Goal: Task Accomplishment & Management: Manage account settings

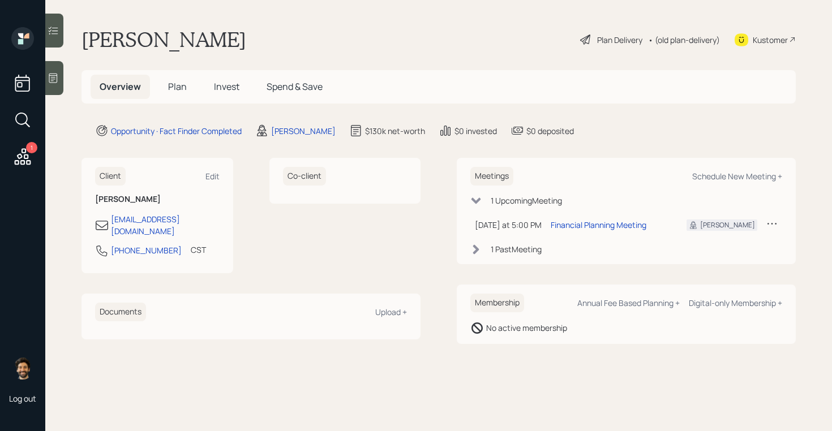
click at [27, 145] on div "1" at bounding box center [31, 147] width 11 height 11
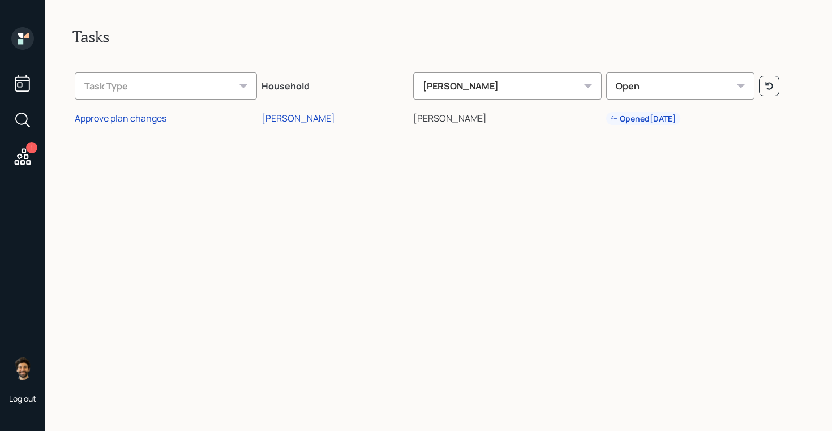
click at [18, 51] on div at bounding box center [22, 39] width 23 height 25
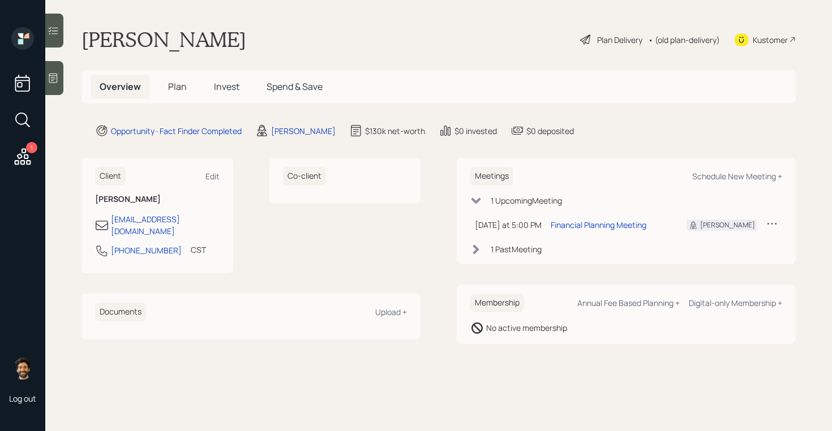
click at [18, 154] on icon at bounding box center [22, 157] width 20 height 20
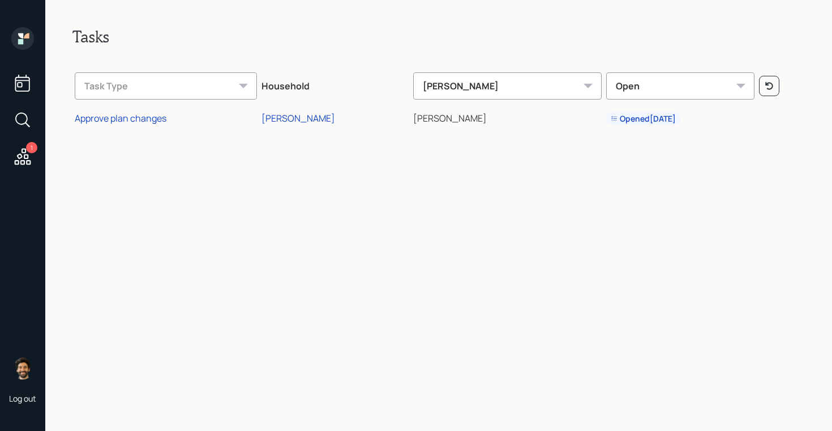
click at [27, 32] on icon at bounding box center [22, 38] width 23 height 23
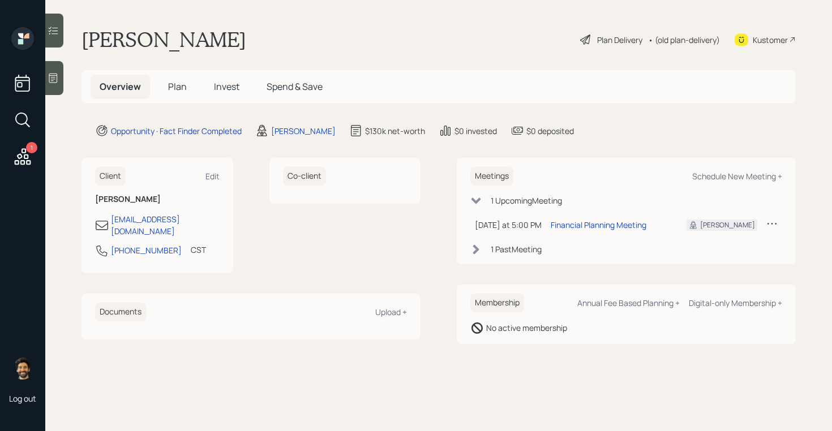
click at [175, 88] on span "Plan" at bounding box center [177, 86] width 19 height 12
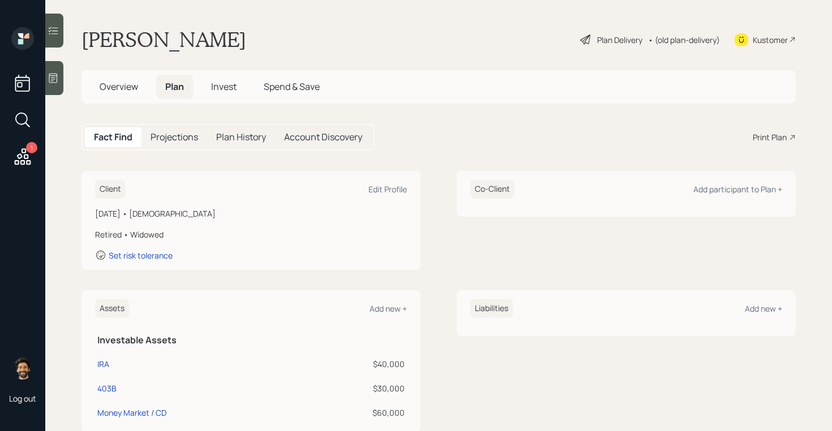
click at [123, 29] on h1 "[PERSON_NAME]" at bounding box center [163, 39] width 165 height 25
click at [190, 30] on h1 "[PERSON_NAME]" at bounding box center [163, 39] width 165 height 25
click at [167, 41] on h1 "[PERSON_NAME]" at bounding box center [163, 39] width 165 height 25
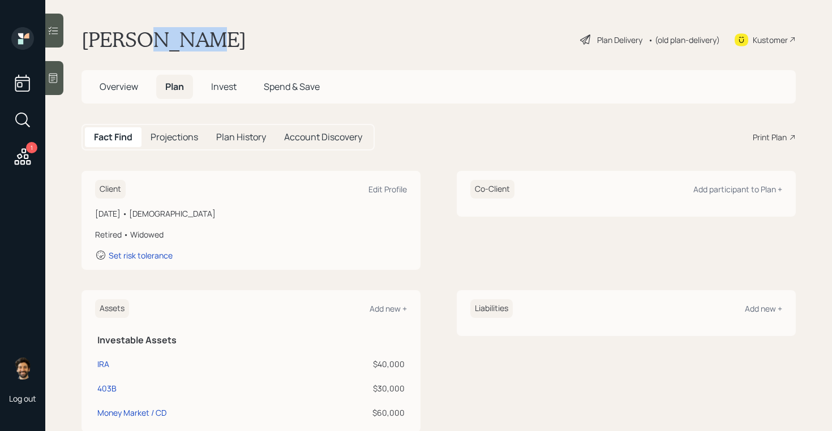
click at [167, 41] on h1 "[PERSON_NAME]" at bounding box center [163, 39] width 165 height 25
click at [178, 35] on h1 "[PERSON_NAME]" at bounding box center [163, 39] width 165 height 25
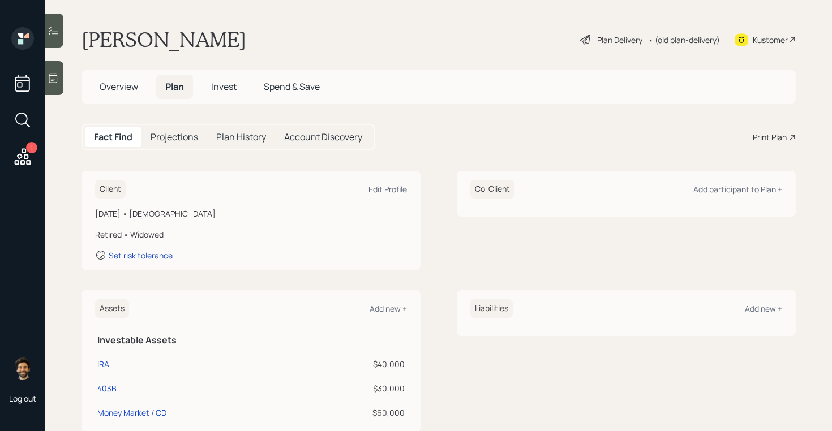
click at [226, 49] on div "Donna Lloyd Plan Delivery • (old plan-delivery) Kustomer" at bounding box center [438, 39] width 714 height 25
drag, startPoint x: 206, startPoint y: 45, endPoint x: 94, endPoint y: 46, distance: 112.6
click at [94, 46] on div "Donna Lloyd Plan Delivery • (old plan-delivery) Kustomer" at bounding box center [438, 39] width 714 height 25
click at [393, 187] on div "Edit Profile" at bounding box center [387, 189] width 38 height 11
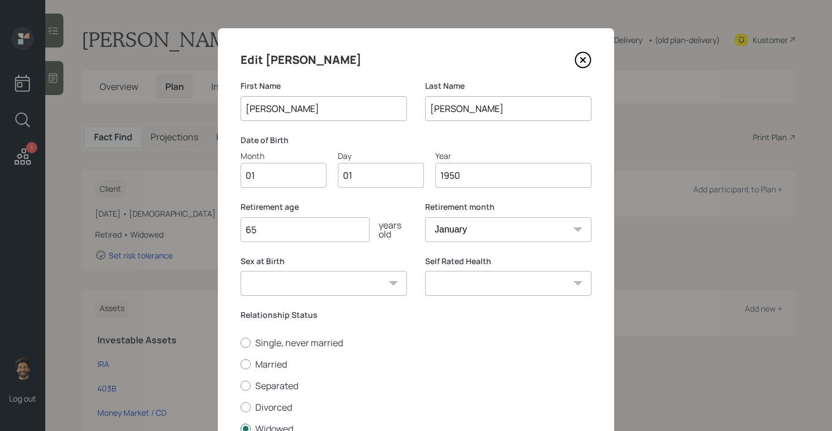
click at [263, 173] on input "01" at bounding box center [283, 175] width 86 height 25
type input "05"
type input "0"
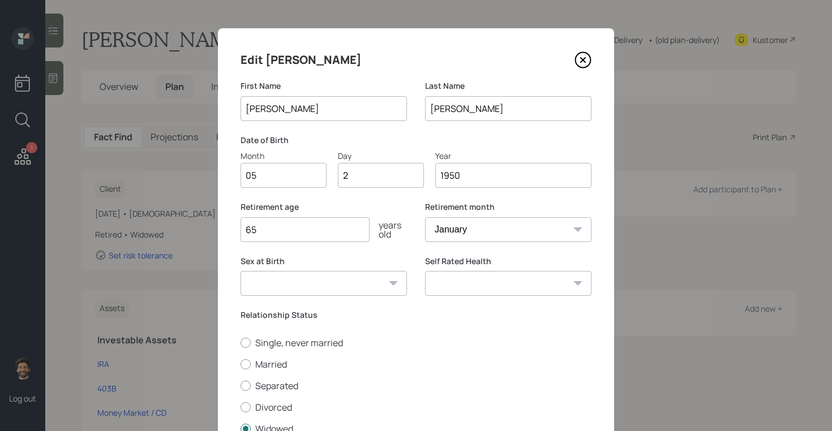
type input "23"
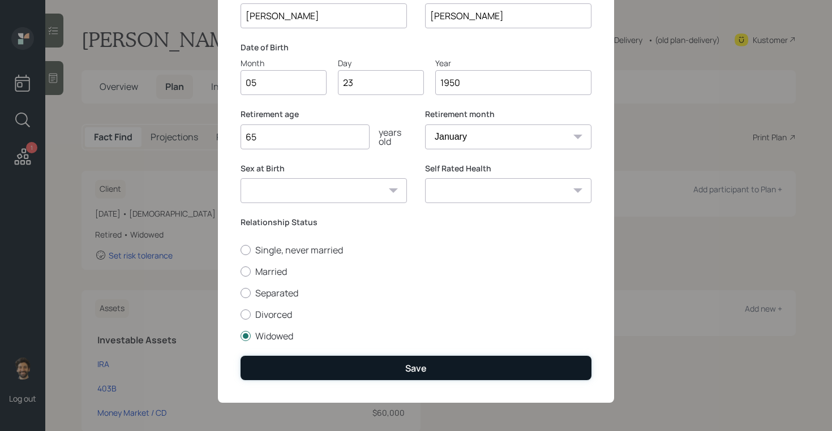
click at [278, 360] on button "Save" at bounding box center [415, 368] width 351 height 24
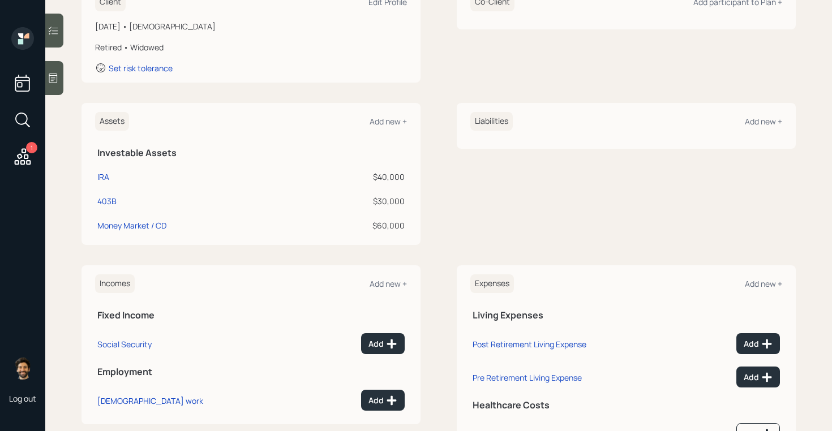
scroll to position [241, 0]
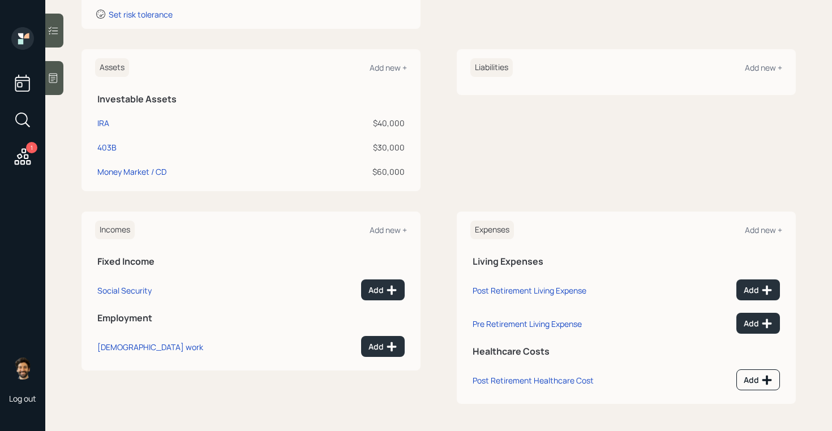
click at [58, 73] on icon at bounding box center [53, 77] width 11 height 11
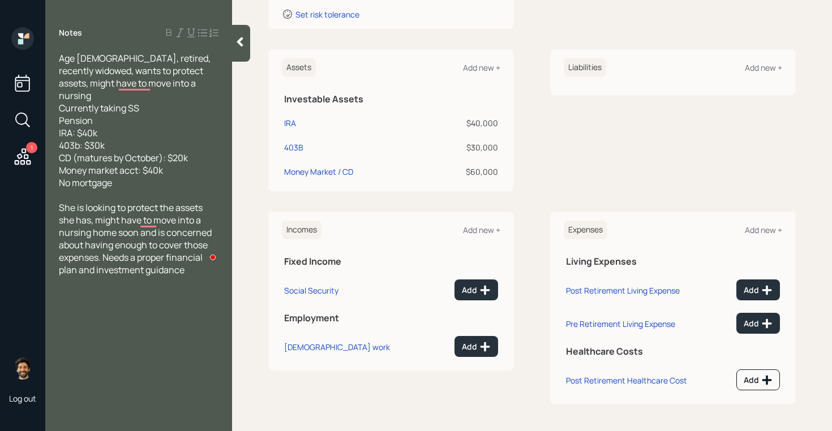
click at [236, 51] on div at bounding box center [241, 43] width 18 height 37
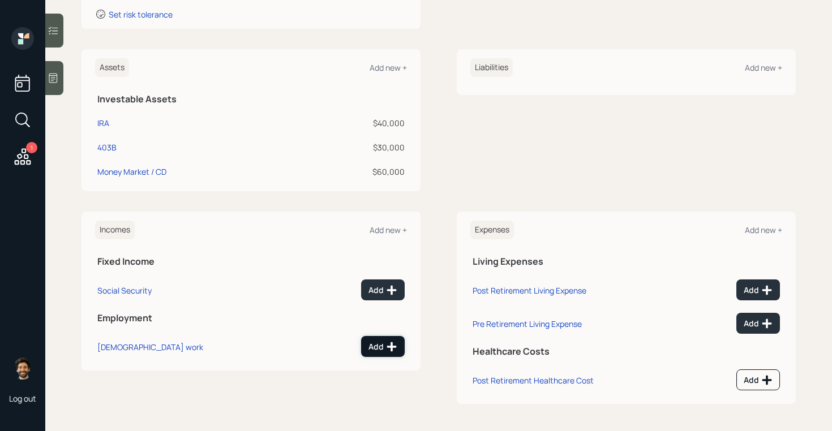
click at [387, 354] on button "Add" at bounding box center [383, 346] width 44 height 21
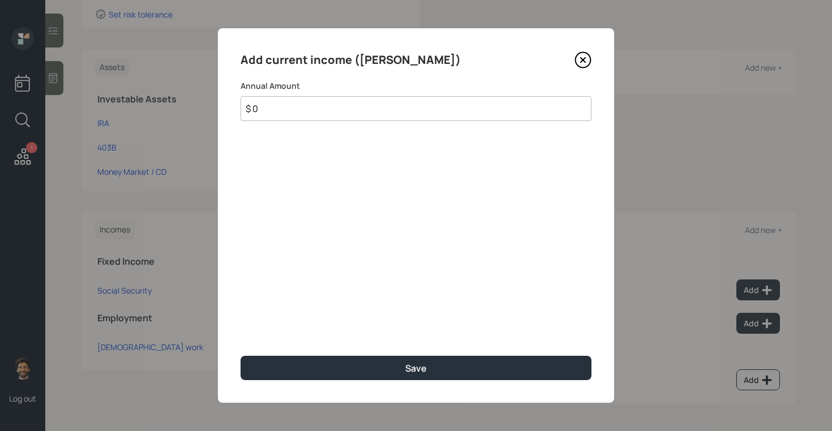
type input "$ 0"
click at [356, 354] on div "Add current income (Donna) Annual Amount $ 0 Save" at bounding box center [416, 215] width 396 height 375
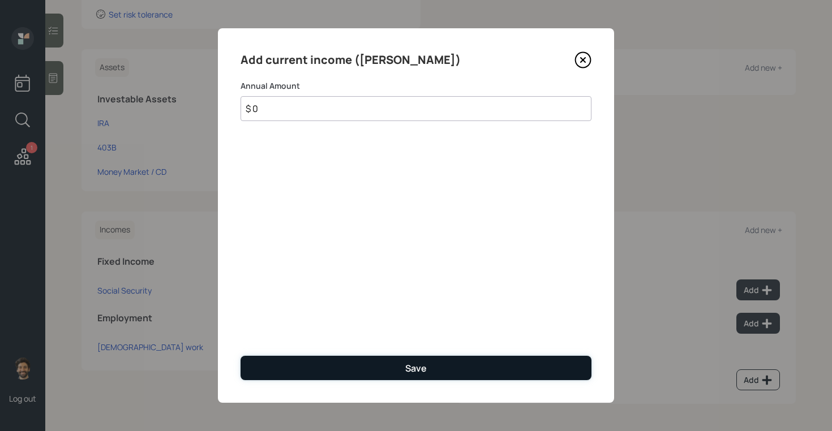
click at [330, 363] on button "Save" at bounding box center [415, 368] width 351 height 24
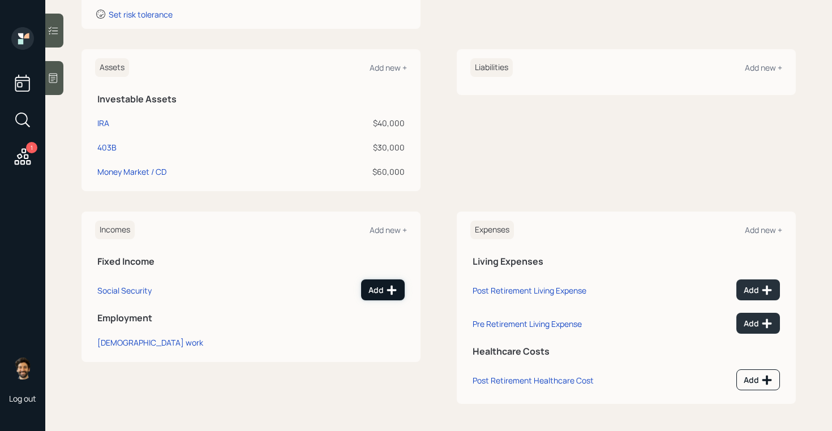
click at [390, 289] on icon at bounding box center [392, 290] width 10 height 10
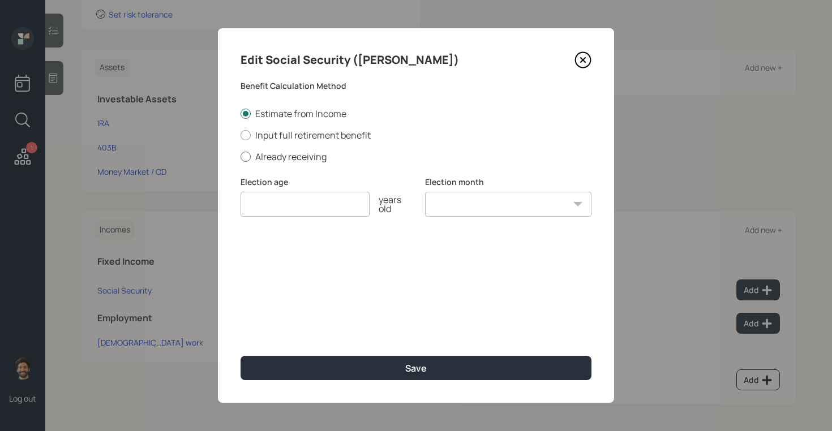
click at [264, 160] on label "Already receiving" at bounding box center [415, 156] width 351 height 12
click at [240, 157] on input "Already receiving" at bounding box center [240, 156] width 1 height 1
radio input "true"
click at [271, 259] on input "$" at bounding box center [415, 258] width 351 height 25
type input "$ 2,500"
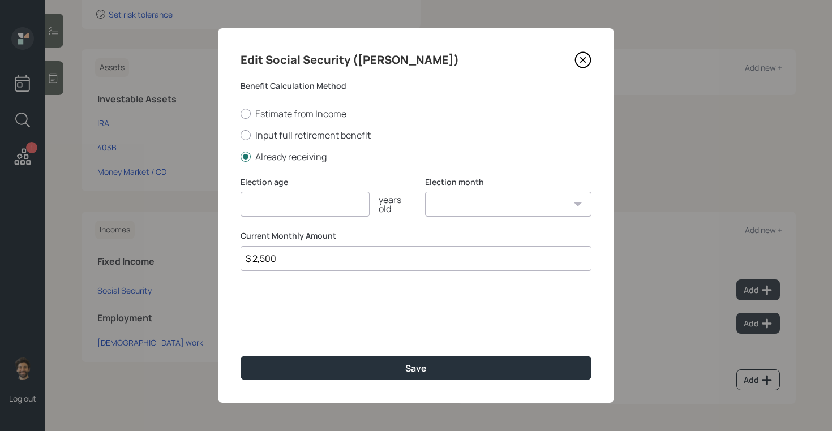
click at [269, 210] on input "number" at bounding box center [304, 204] width 129 height 25
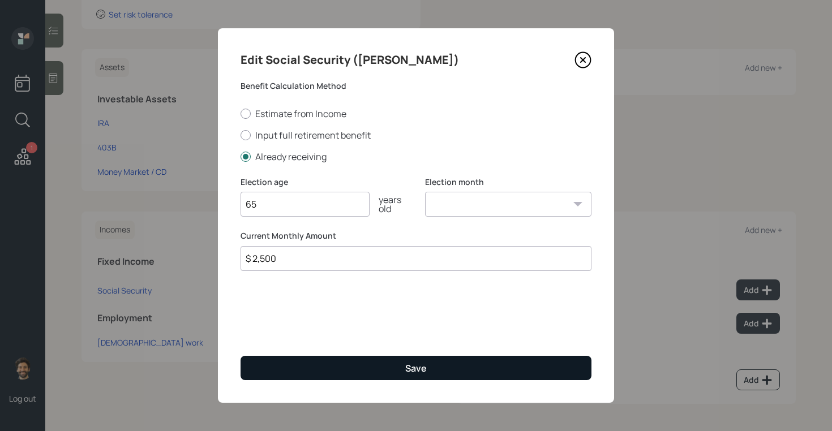
type input "65"
click at [271, 359] on button "Save" at bounding box center [415, 368] width 351 height 24
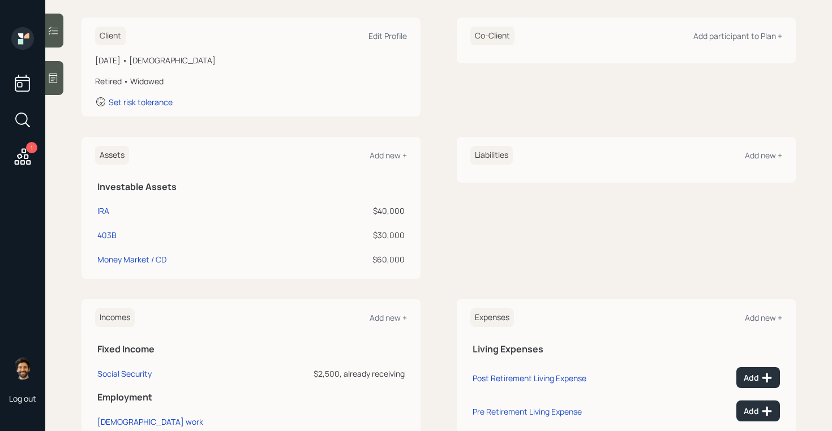
scroll to position [164, 0]
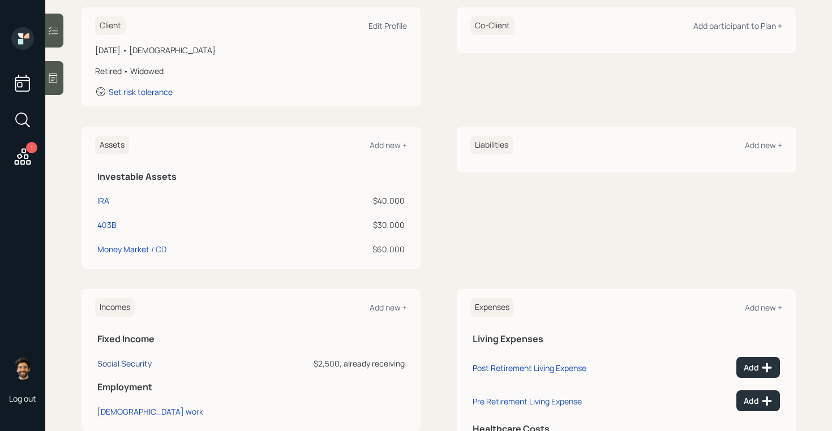
click at [120, 365] on div "Social Security" at bounding box center [124, 363] width 54 height 11
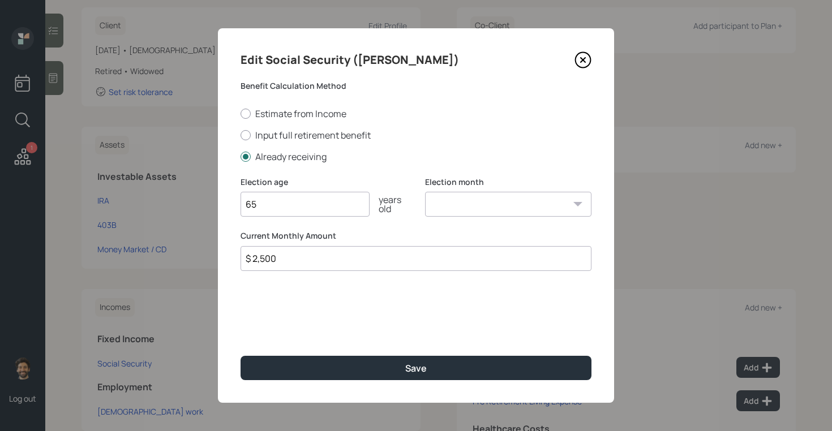
click at [268, 266] on input "$ 2,500" at bounding box center [415, 258] width 351 height 25
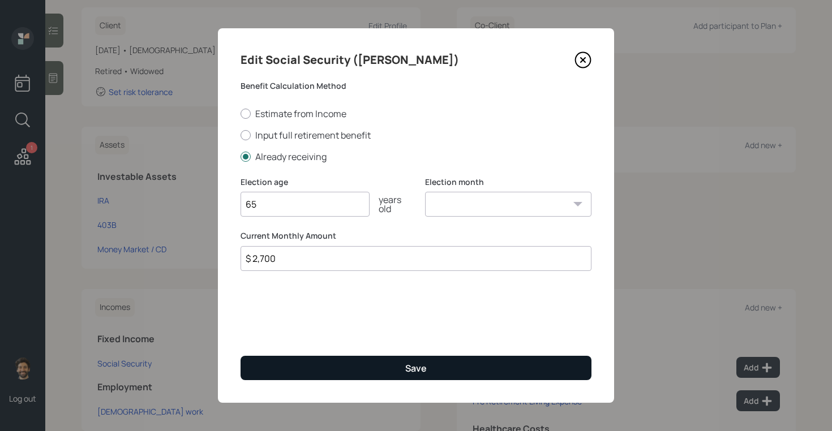
type input "$ 2,700"
click at [273, 367] on button "Save" at bounding box center [415, 368] width 351 height 24
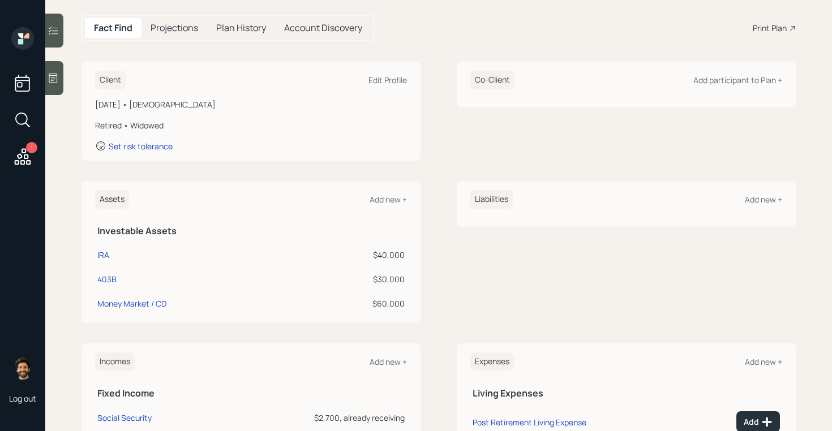
scroll to position [104, 0]
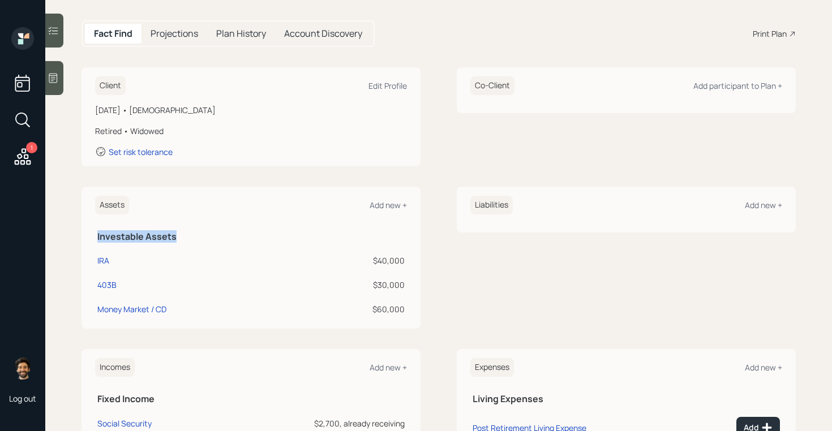
drag, startPoint x: 95, startPoint y: 240, endPoint x: 178, endPoint y: 239, distance: 83.2
click at [178, 239] on th "Investable Assets" at bounding box center [251, 234] width 312 height 23
click at [383, 263] on div "$40,000" at bounding box center [355, 261] width 100 height 12
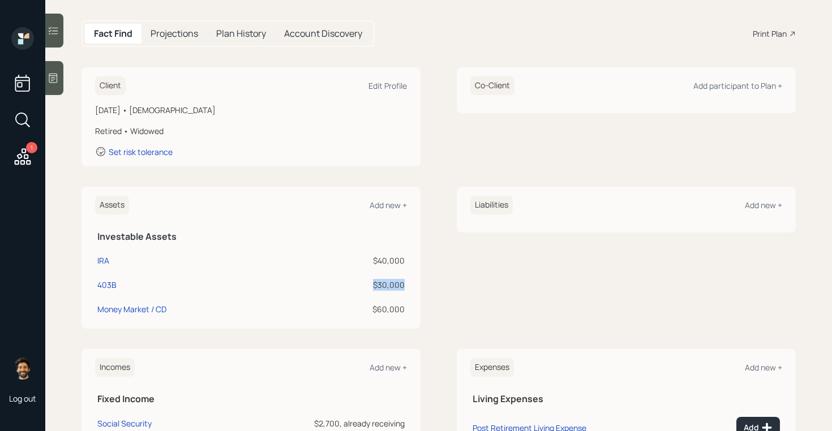
drag, startPoint x: 406, startPoint y: 282, endPoint x: 368, endPoint y: 285, distance: 37.4
click at [368, 285] on td "$30,000" at bounding box center [355, 283] width 104 height 24
click at [387, 289] on div "$30,000" at bounding box center [355, 285] width 100 height 12
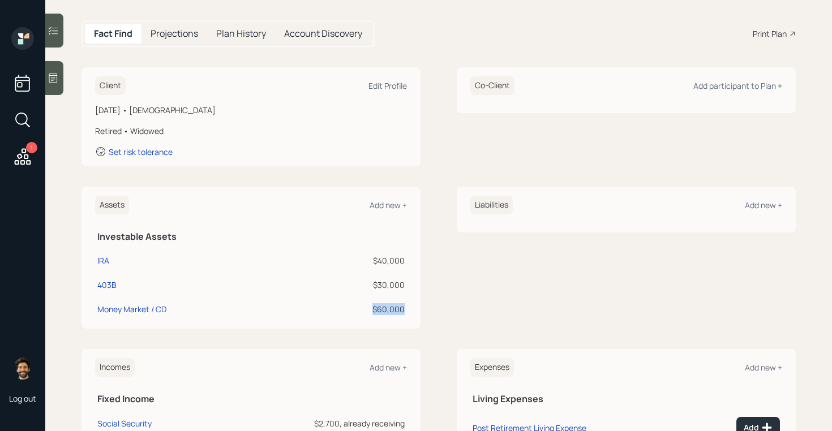
drag, startPoint x: 402, startPoint y: 307, endPoint x: 371, endPoint y: 308, distance: 31.1
click at [371, 308] on div "$60,000" at bounding box center [355, 309] width 100 height 12
click at [405, 307] on div "$60,000" at bounding box center [355, 309] width 100 height 12
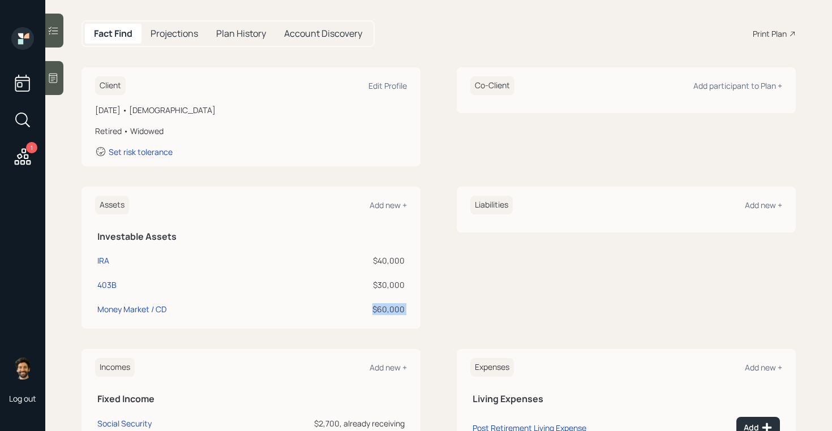
click at [425, 278] on div "Assets Add new + Investable Assets IRA $40,000 403B $30,000 Money Market / CD $…" at bounding box center [438, 258] width 714 height 142
click at [56, 80] on icon at bounding box center [53, 77] width 11 height 11
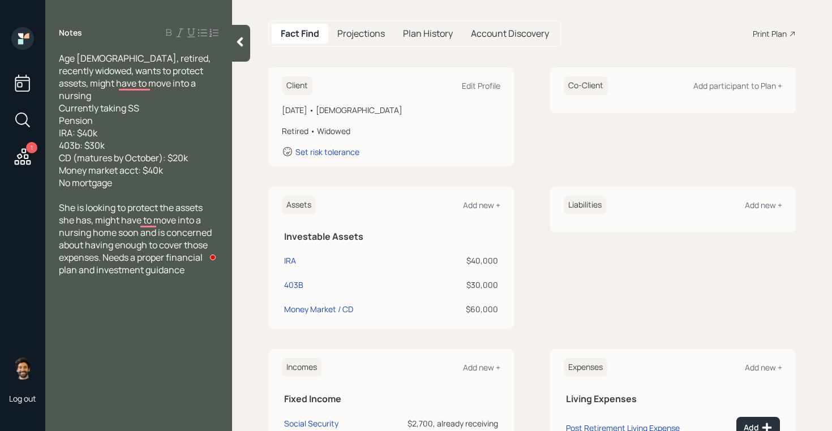
click at [237, 44] on icon at bounding box center [239, 41] width 11 height 11
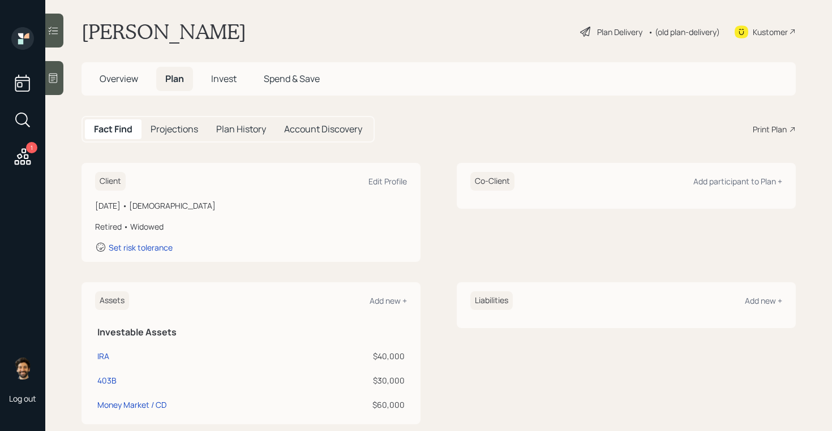
scroll to position [5, 0]
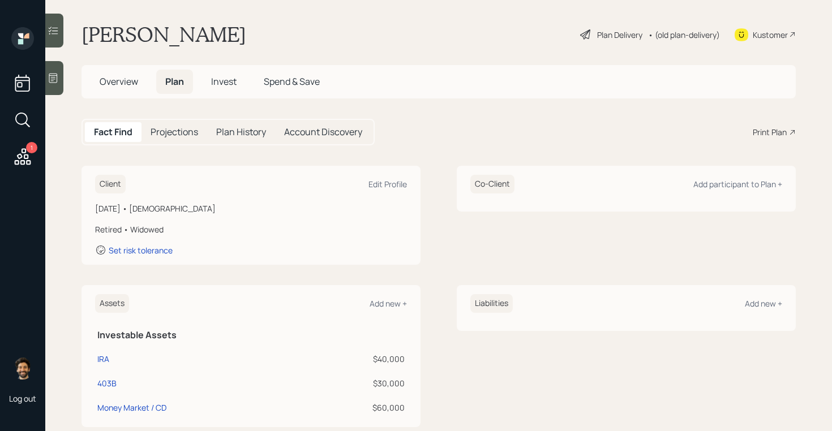
click at [166, 137] on h5 "Projections" at bounding box center [174, 132] width 48 height 11
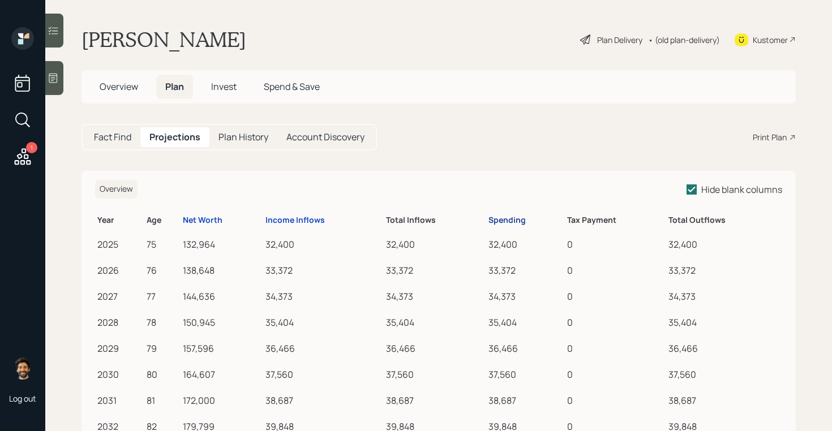
click at [500, 220] on div "Spending" at bounding box center [506, 221] width 37 height 10
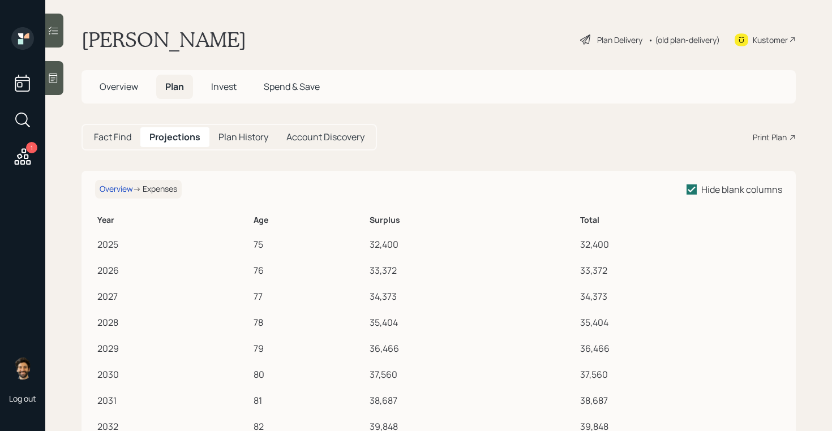
click at [118, 183] on h6 "Overview → Expenses" at bounding box center [138, 189] width 87 height 19
click at [123, 193] on div "Overview" at bounding box center [116, 189] width 33 height 10
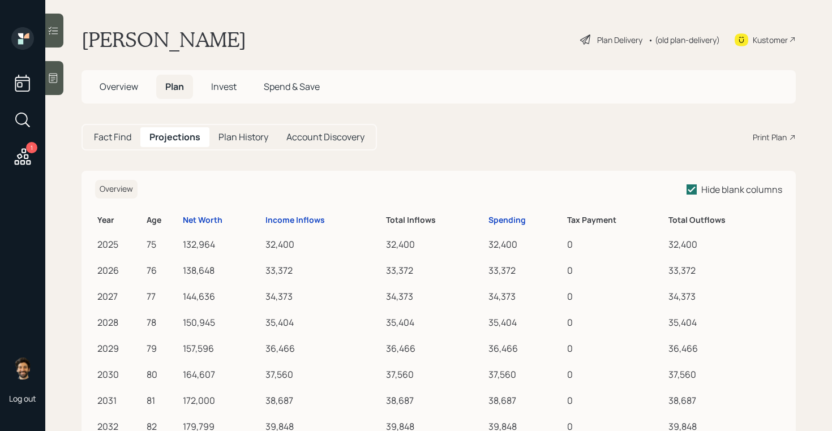
click at [128, 132] on h5 "Fact Find" at bounding box center [112, 137] width 37 height 11
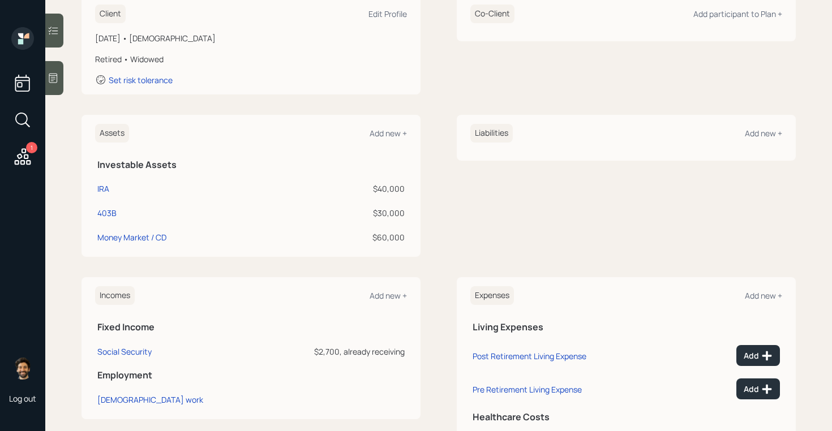
scroll to position [241, 0]
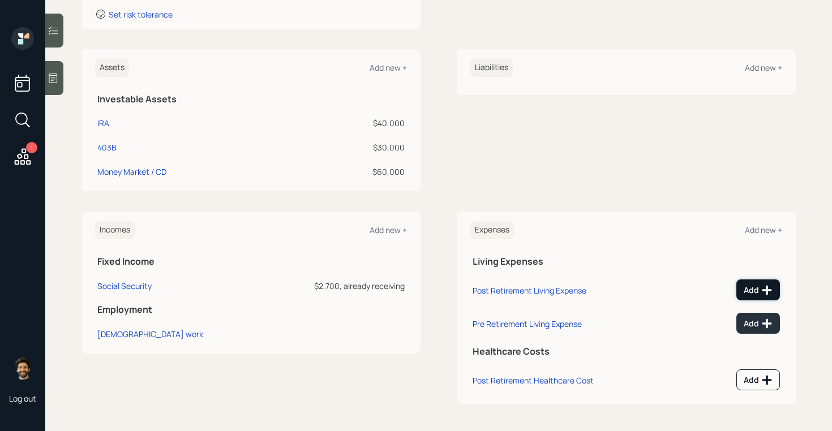
click at [750, 290] on div "Add" at bounding box center [757, 290] width 29 height 11
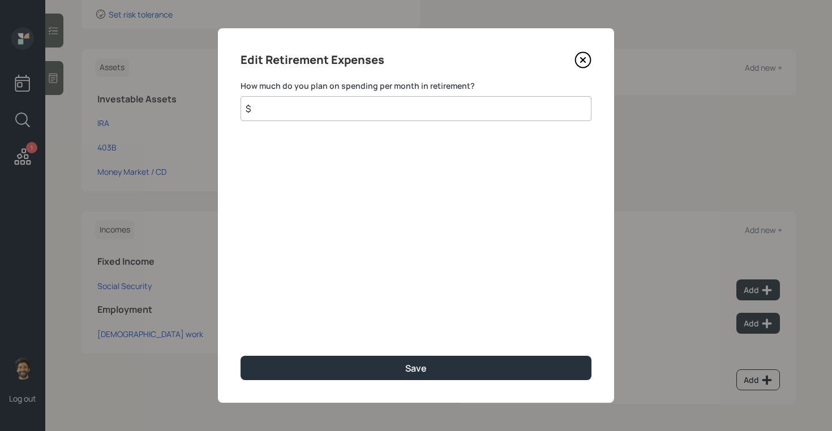
click at [333, 110] on input "$" at bounding box center [415, 108] width 351 height 25
type input "$ 2,700"
click at [304, 381] on div "Edit Retirement Expenses How much do you plan on spending per month in retireme…" at bounding box center [416, 215] width 396 height 375
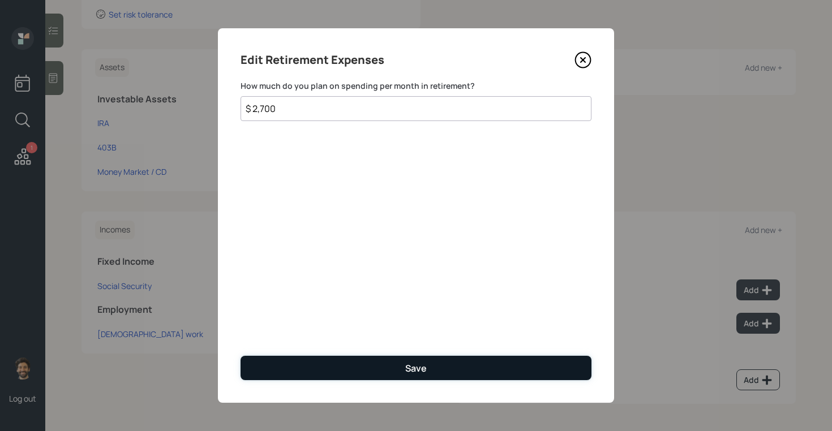
click at [296, 371] on button "Save" at bounding box center [415, 368] width 351 height 24
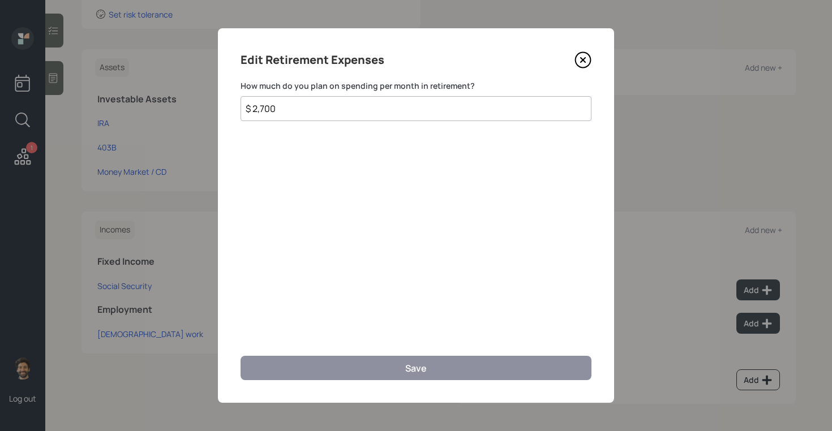
scroll to position [233, 0]
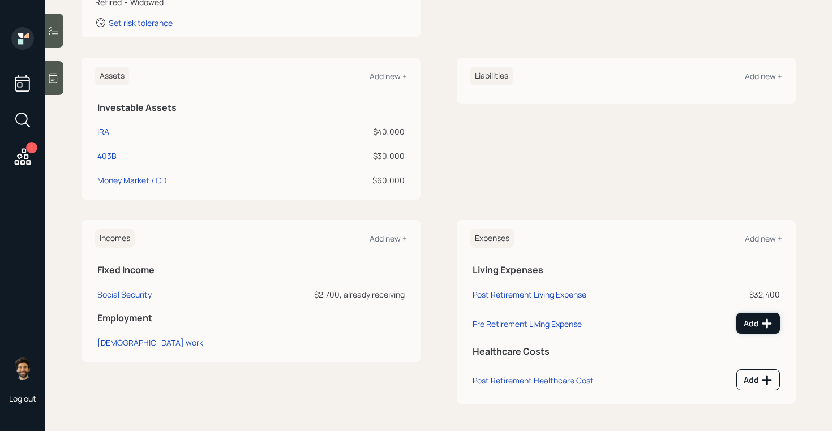
click at [754, 318] on div "Add" at bounding box center [757, 323] width 29 height 11
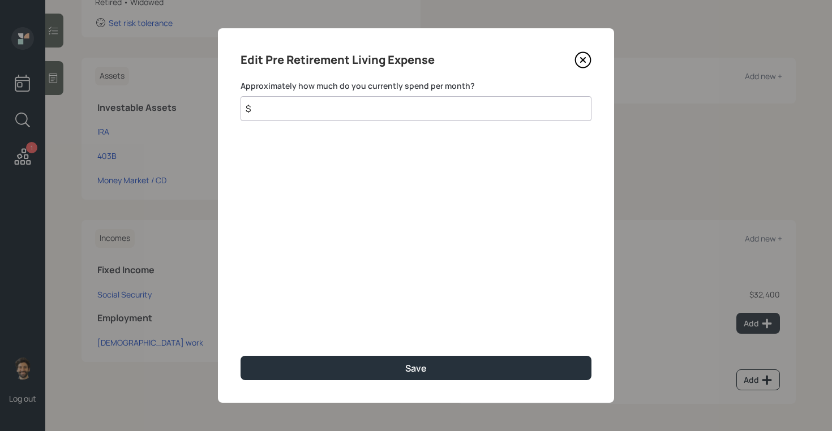
click at [357, 113] on input "$" at bounding box center [415, 108] width 351 height 25
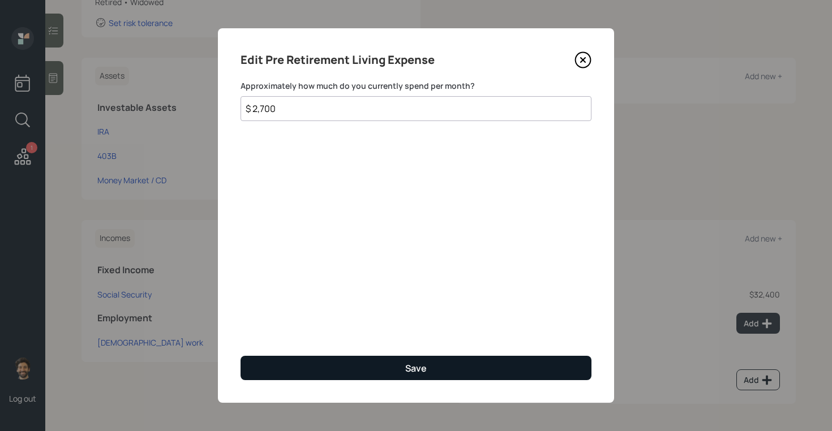
type input "$ 2,700"
click at [339, 368] on button "Save" at bounding box center [415, 368] width 351 height 24
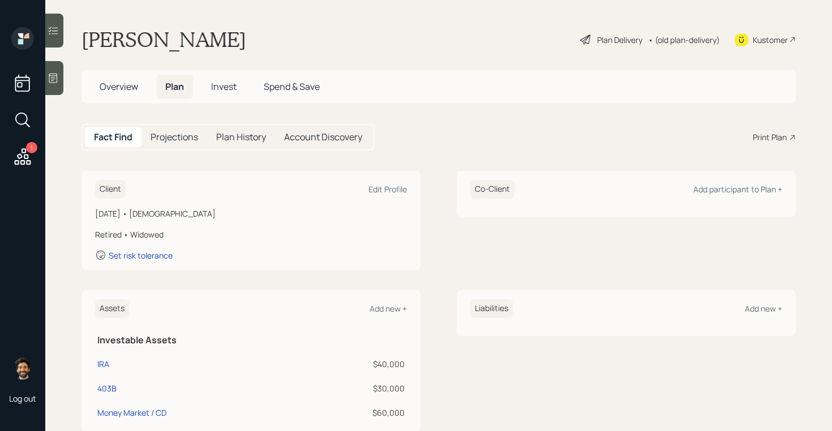
click at [209, 78] on h5 "Invest" at bounding box center [224, 87] width 44 height 24
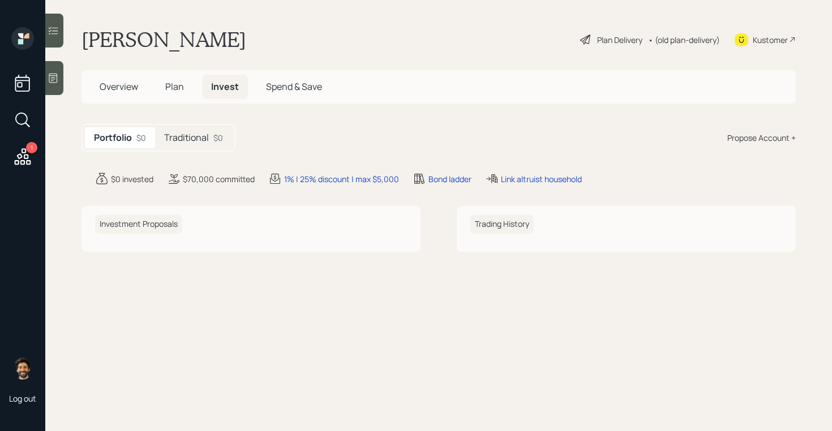
click at [179, 136] on h5 "Traditional" at bounding box center [186, 137] width 45 height 11
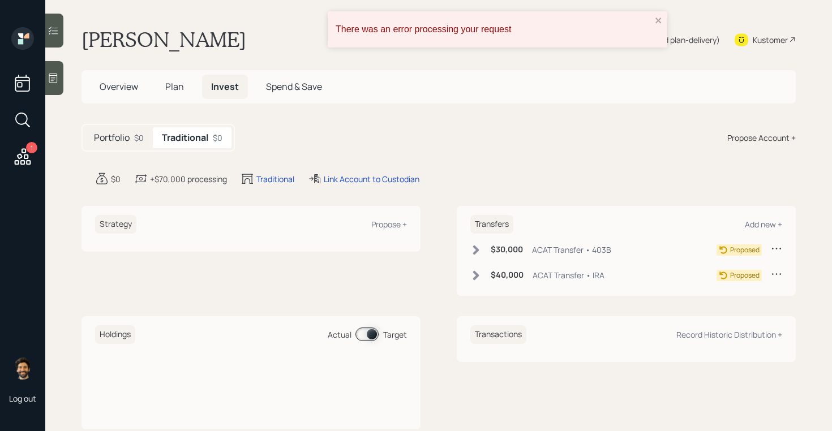
click at [165, 86] on span "Plan" at bounding box center [174, 86] width 19 height 12
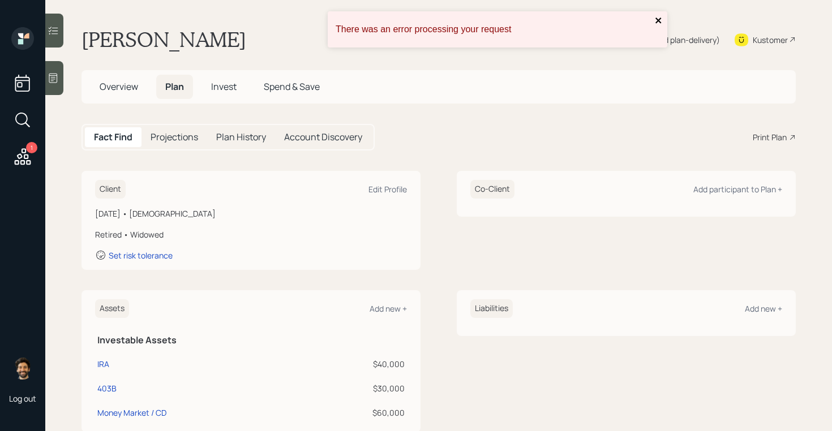
click at [657, 19] on icon "close" at bounding box center [658, 21] width 6 height 6
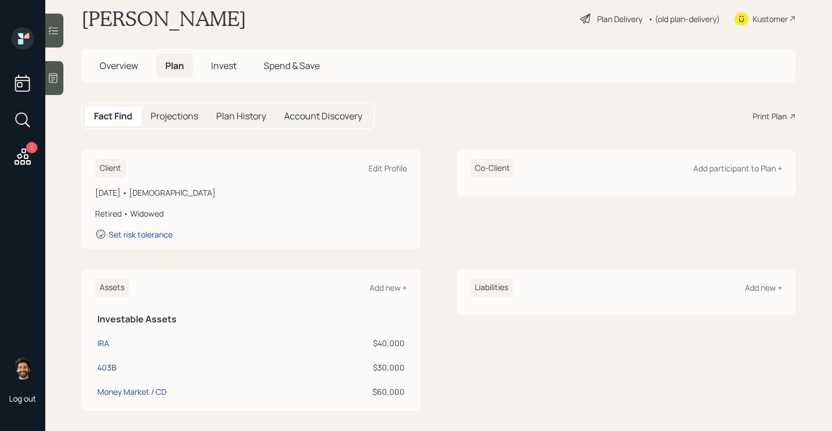
scroll to position [21, 0]
click at [145, 235] on div "Set risk tolerance" at bounding box center [141, 234] width 64 height 11
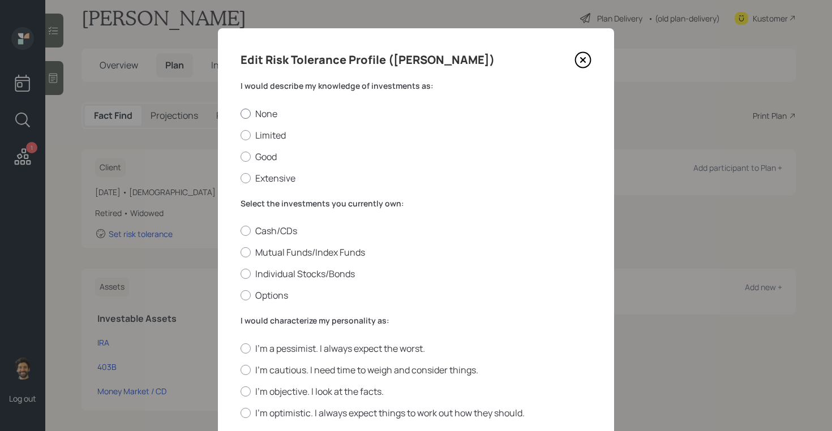
click at [242, 112] on div at bounding box center [245, 114] width 10 height 10
click at [240, 113] on input "None" at bounding box center [240, 113] width 1 height 1
radio input "true"
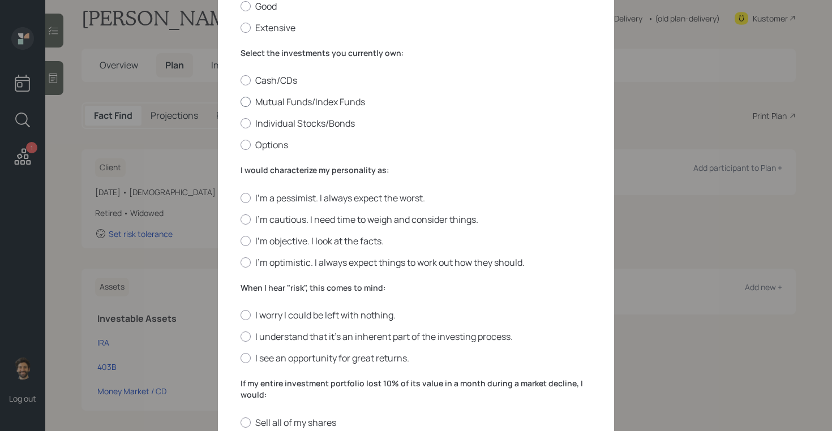
click at [256, 101] on label "Mutual Funds/Index Funds" at bounding box center [415, 102] width 351 height 12
click at [240, 102] on input "Mutual Funds/Index Funds" at bounding box center [240, 102] width 1 height 1
radio input "true"
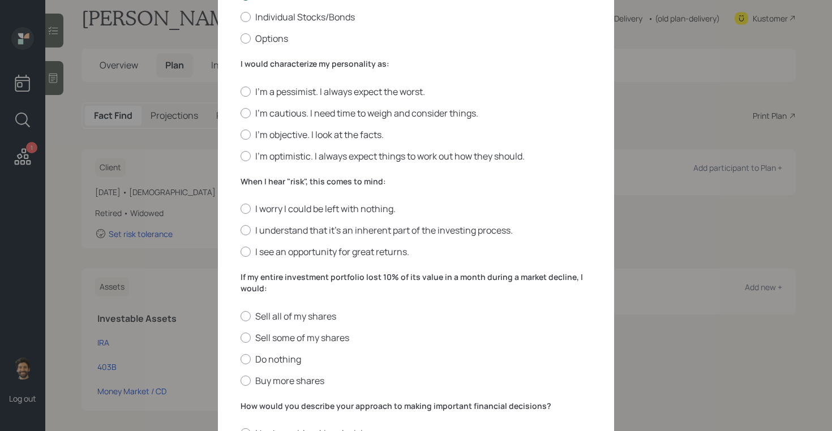
scroll to position [279, 0]
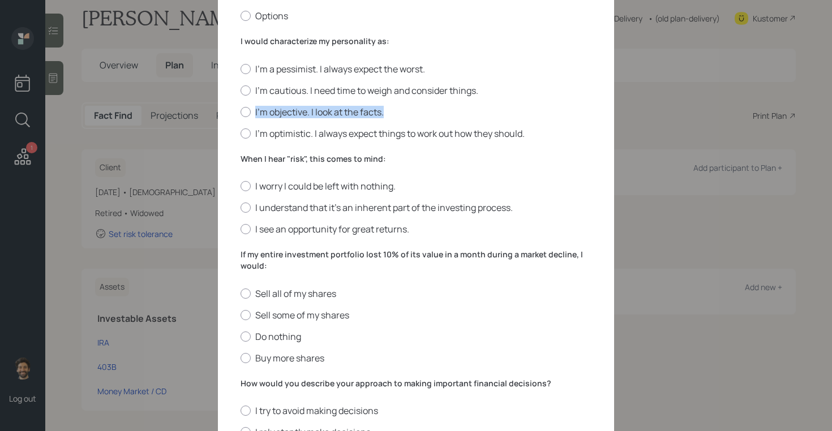
drag, startPoint x: 256, startPoint y: 114, endPoint x: 388, endPoint y: 120, distance: 132.5
click at [388, 120] on div "I'm a pessimist. I always expect the worst. I'm cautious. I need time to weigh …" at bounding box center [415, 101] width 351 height 77
click at [239, 100] on div "Edit Risk Tolerance Profile (Donna) I would describe my knowledge of investment…" at bounding box center [416, 135] width 396 height 772
click at [243, 94] on div at bounding box center [245, 90] width 10 height 10
click at [240, 91] on input "I'm cautious. I need time to weigh and consider things." at bounding box center [240, 90] width 1 height 1
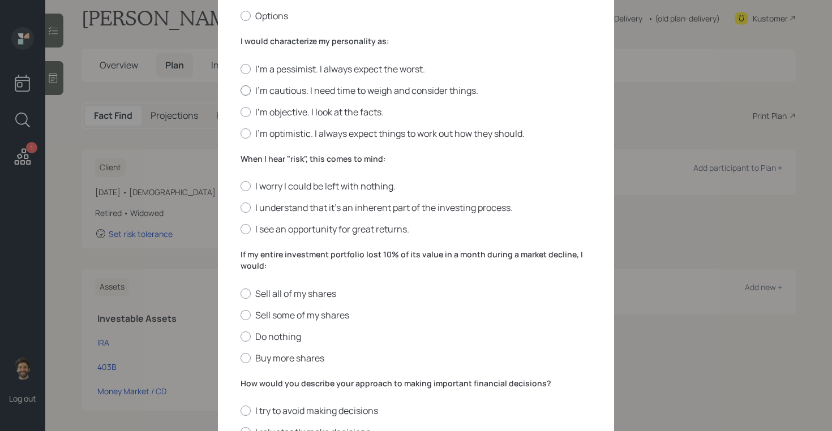
radio input "true"
click at [259, 157] on label "When I hear "risk", this comes to mind:" at bounding box center [415, 158] width 351 height 11
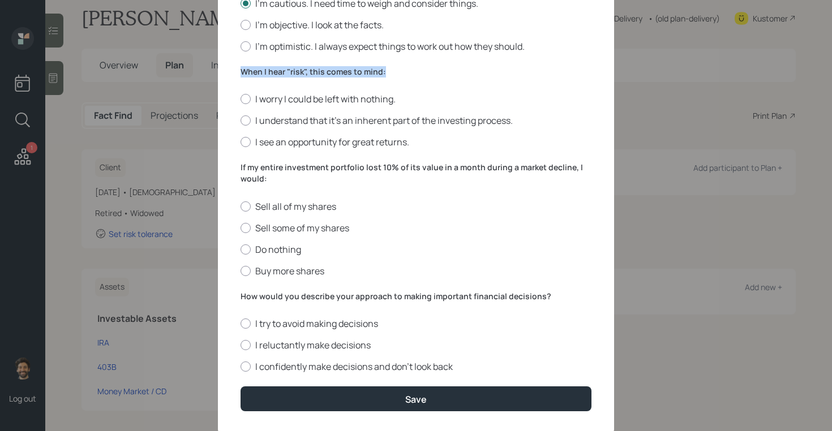
scroll to position [391, 0]
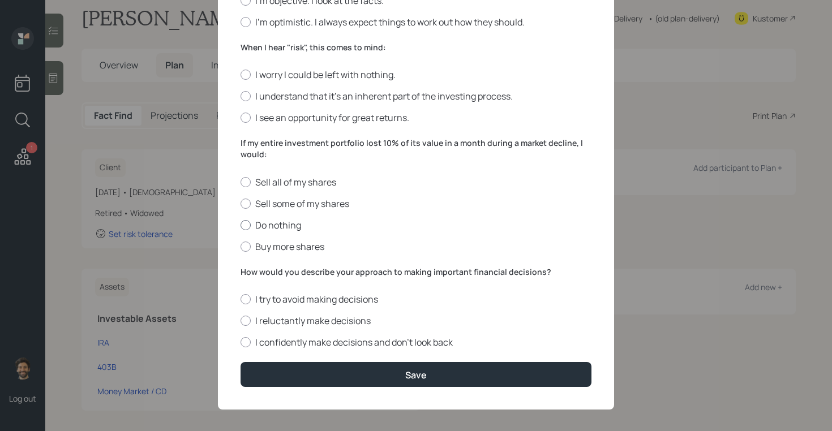
click at [251, 223] on label "Do nothing" at bounding box center [415, 225] width 351 height 12
click at [240, 225] on input "Do nothing" at bounding box center [240, 225] width 1 height 1
radio input "true"
click at [270, 50] on label "When I hear "risk", this comes to mind:" at bounding box center [415, 47] width 351 height 11
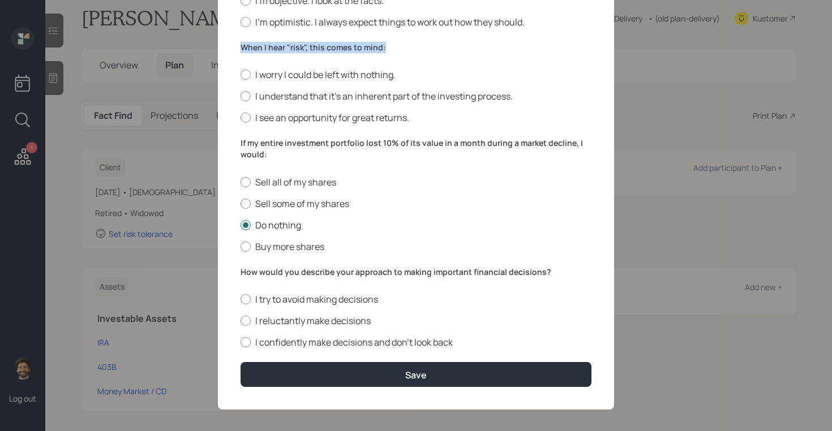
click at [270, 50] on label "When I hear "risk", this comes to mind:" at bounding box center [415, 47] width 351 height 11
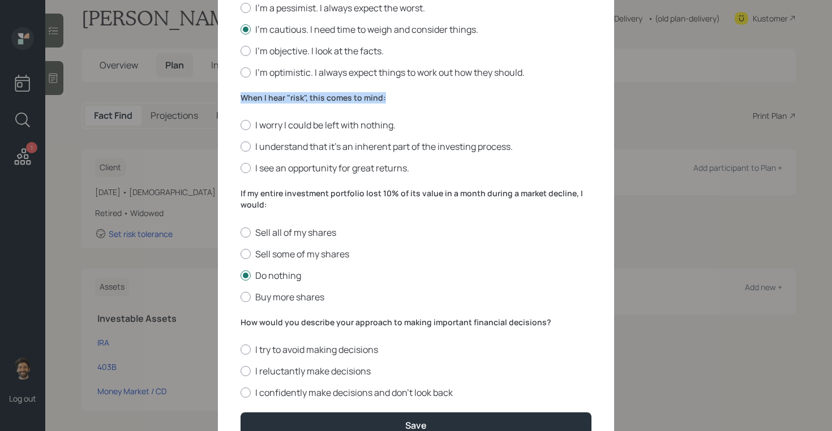
scroll to position [340, 0]
click at [261, 326] on label "How would you describe your approach to making important financial decisions?" at bounding box center [415, 322] width 351 height 11
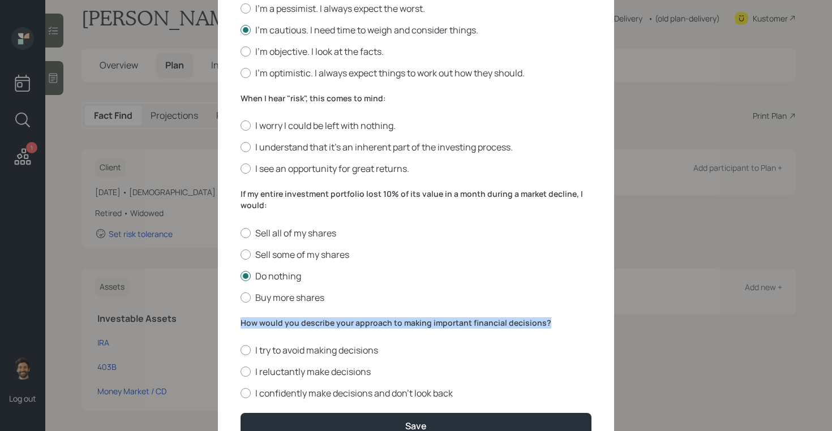
click at [261, 326] on label "How would you describe your approach to making important financial decisions?" at bounding box center [415, 322] width 351 height 11
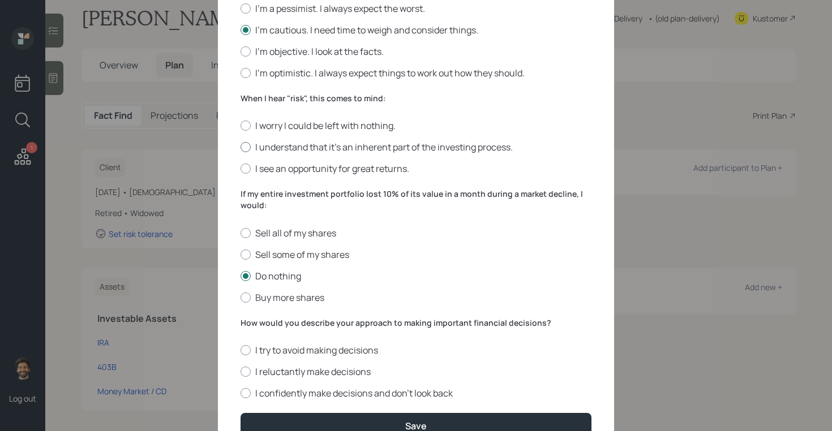
click at [249, 147] on div at bounding box center [245, 147] width 10 height 10
click at [240, 147] on input "I understand that it’s an inherent part of the investing process." at bounding box center [240, 147] width 1 height 1
radio input "true"
click at [258, 363] on div "I try to avoid making decisions I reluctantly make decisions I confidently make…" at bounding box center [415, 371] width 351 height 55
click at [258, 372] on label "I reluctantly make decisions" at bounding box center [415, 371] width 351 height 12
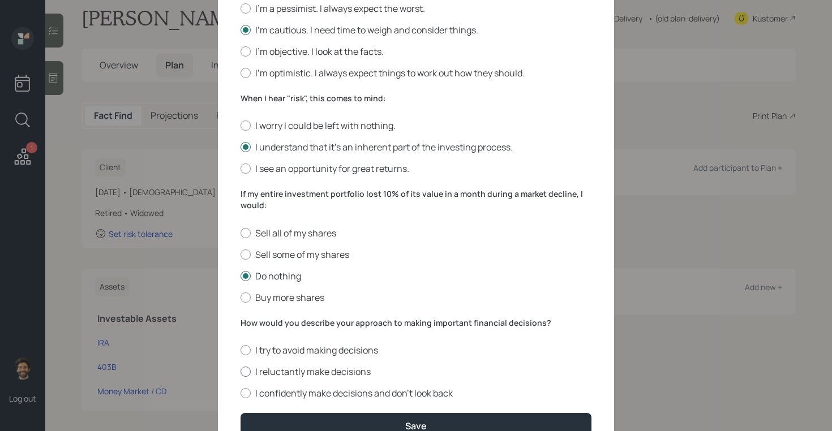
click at [240, 372] on input "I reluctantly make decisions" at bounding box center [240, 372] width 1 height 1
radio input "true"
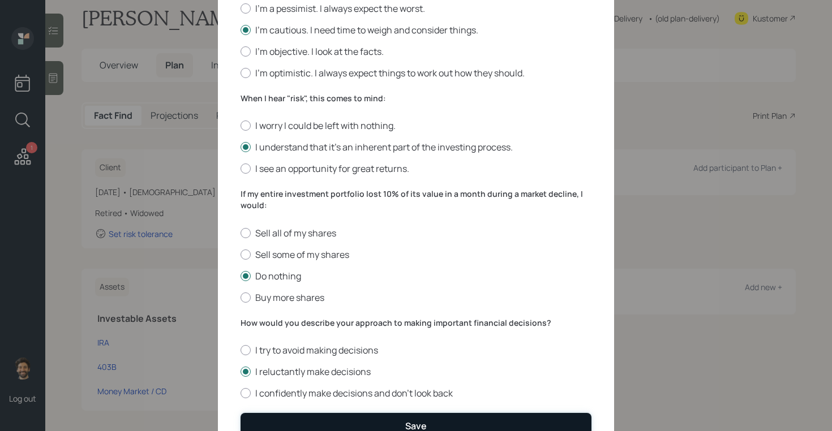
click at [261, 420] on button "Save" at bounding box center [415, 425] width 351 height 24
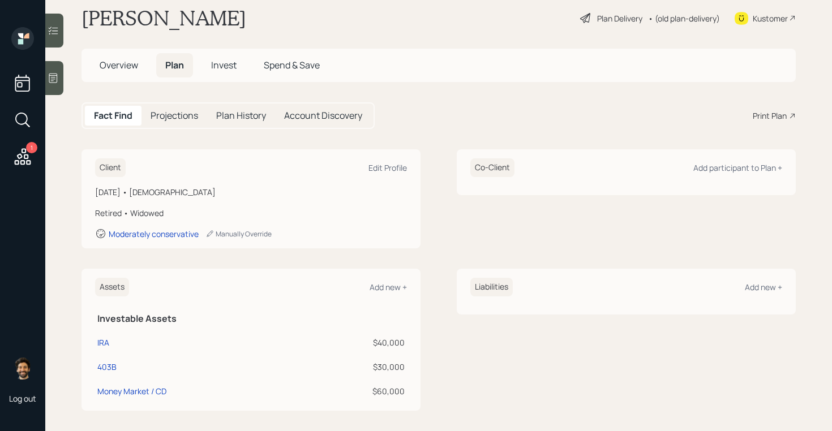
click at [226, 70] on span "Invest" at bounding box center [223, 65] width 25 height 12
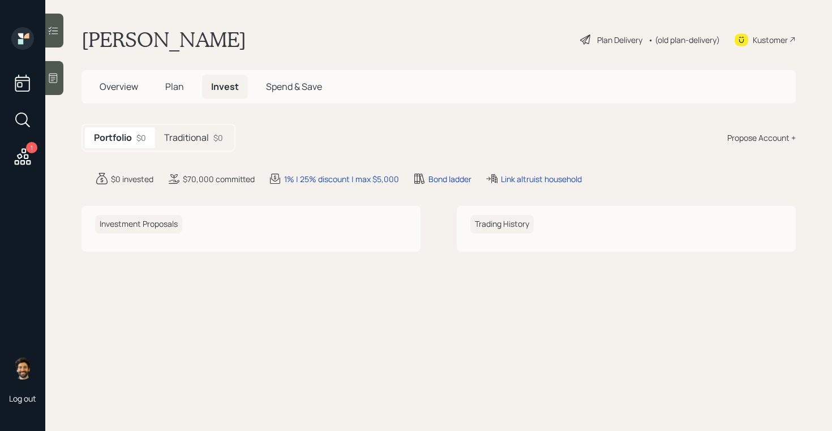
click at [214, 135] on div "$0" at bounding box center [218, 138] width 10 height 12
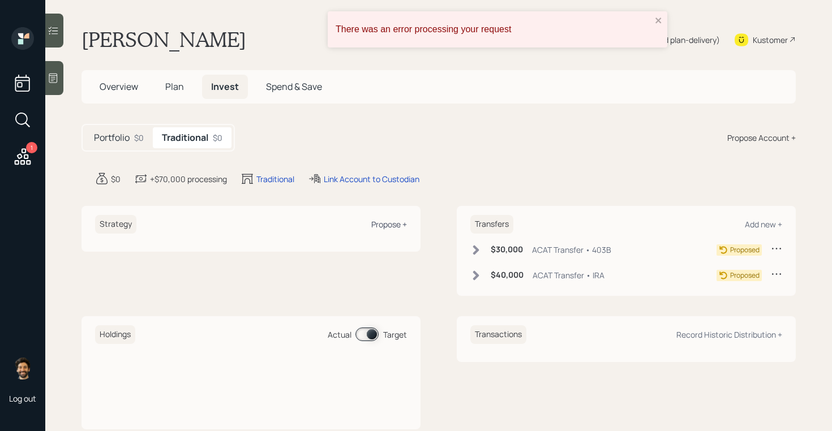
click at [388, 222] on div "Propose +" at bounding box center [389, 224] width 36 height 11
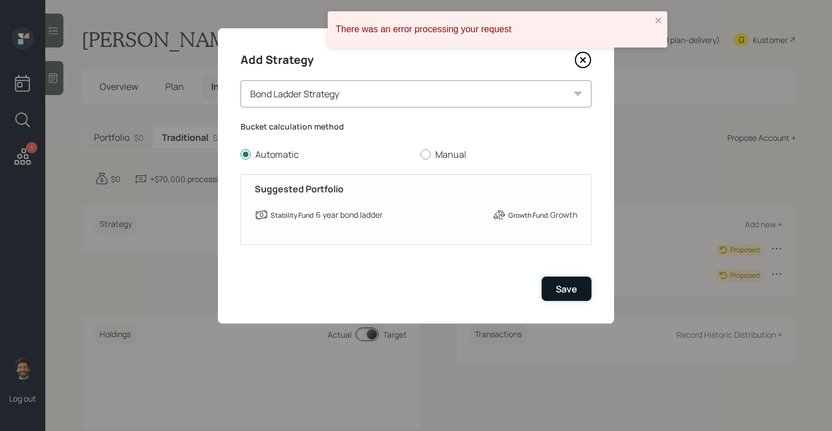
click at [575, 289] on div "Save" at bounding box center [566, 289] width 21 height 12
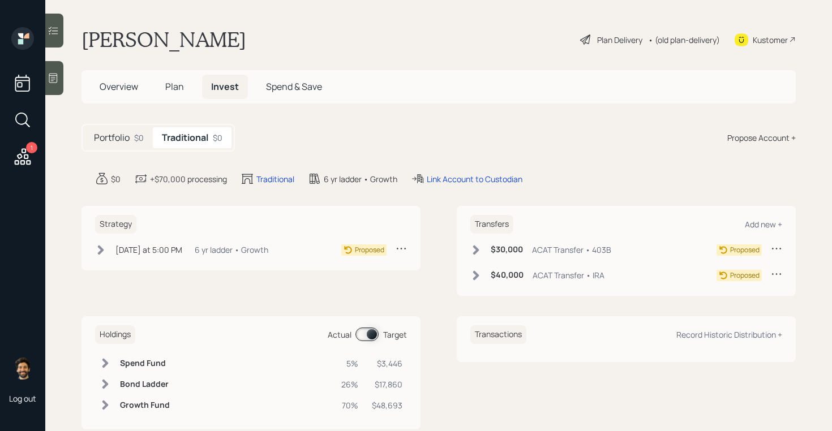
click at [689, 46] on div "Plan Delivery • (old plan-delivery)" at bounding box center [650, 39] width 142 height 25
click at [682, 42] on div "• (old plan-delivery)" at bounding box center [684, 40] width 72 height 12
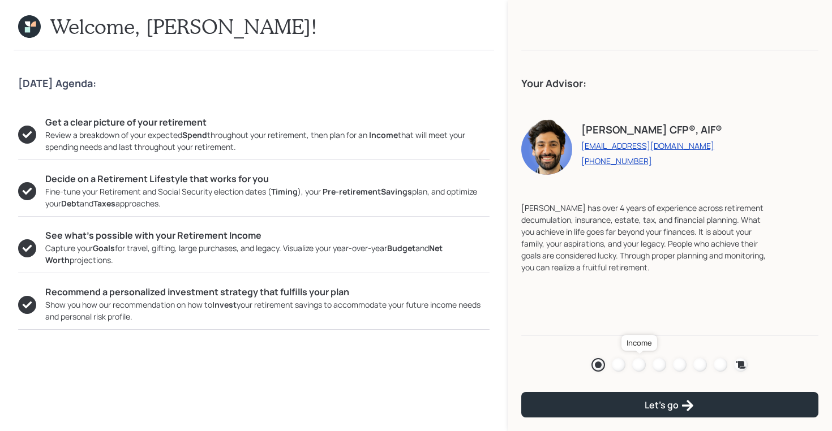
click at [638, 362] on div at bounding box center [639, 365] width 14 height 14
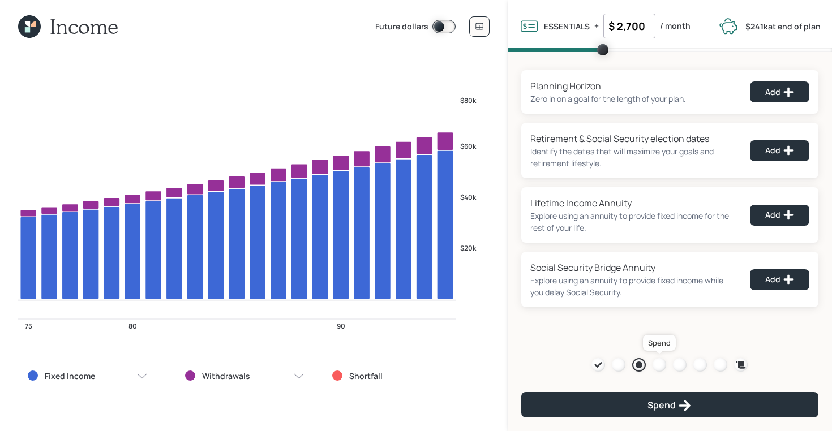
click at [657, 363] on div at bounding box center [659, 365] width 14 height 14
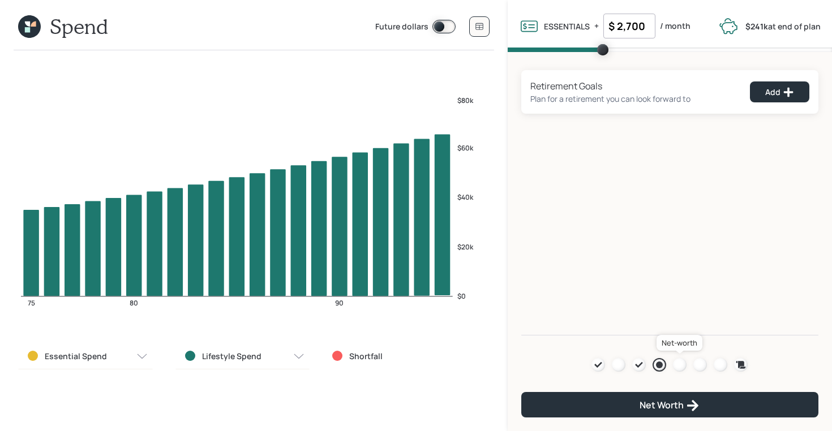
click at [685, 364] on div at bounding box center [680, 365] width 14 height 14
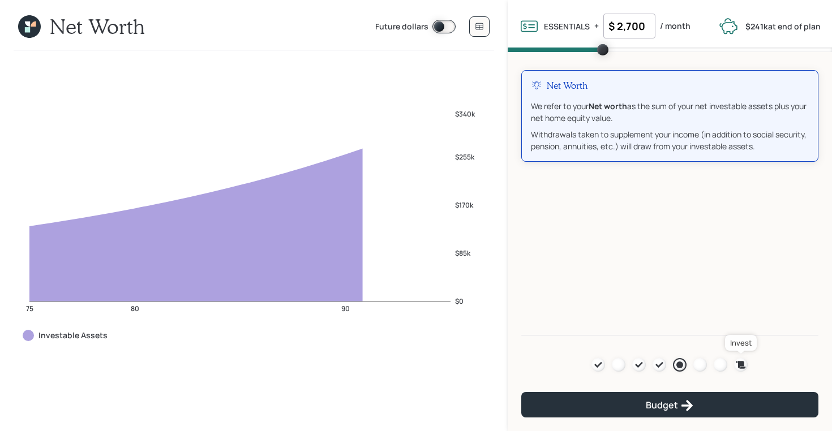
click at [743, 361] on icon at bounding box center [741, 364] width 10 height 7
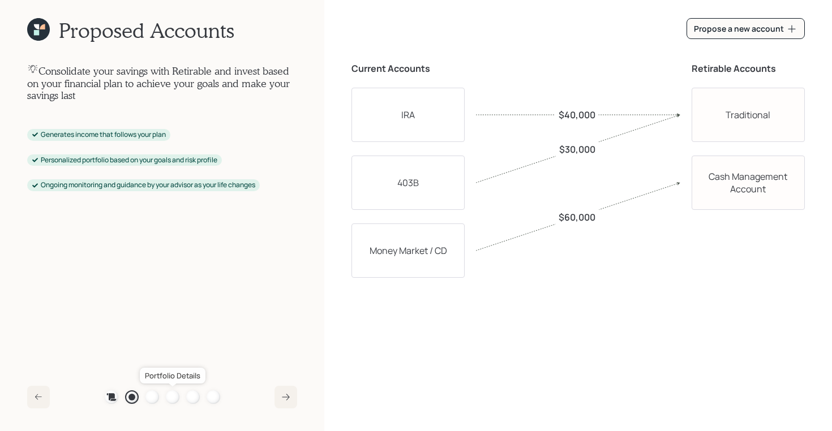
click at [173, 400] on div at bounding box center [173, 397] width 14 height 14
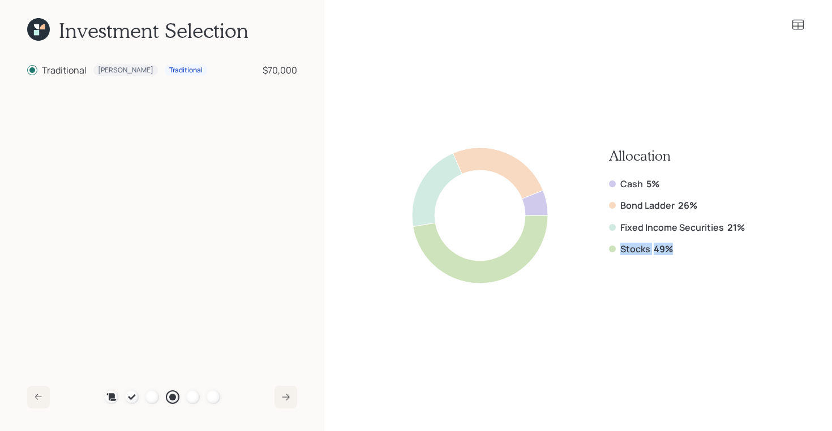
drag, startPoint x: 679, startPoint y: 251, endPoint x: 588, endPoint y: 247, distance: 91.1
click at [588, 247] on div "Allocation Cash 5% Bond Ladder 26% Fixed Income Securities 21% Stocks 49%" at bounding box center [578, 216] width 333 height 136
drag, startPoint x: 745, startPoint y: 229, endPoint x: 616, endPoint y: 230, distance: 129.0
click at [616, 230] on div "Allocation Cash 5% Bond Ladder 26% Fixed Income Securities 21% Stocks 49%" at bounding box center [577, 215] width 453 height 304
drag, startPoint x: 695, startPoint y: 206, endPoint x: 609, endPoint y: 209, distance: 86.6
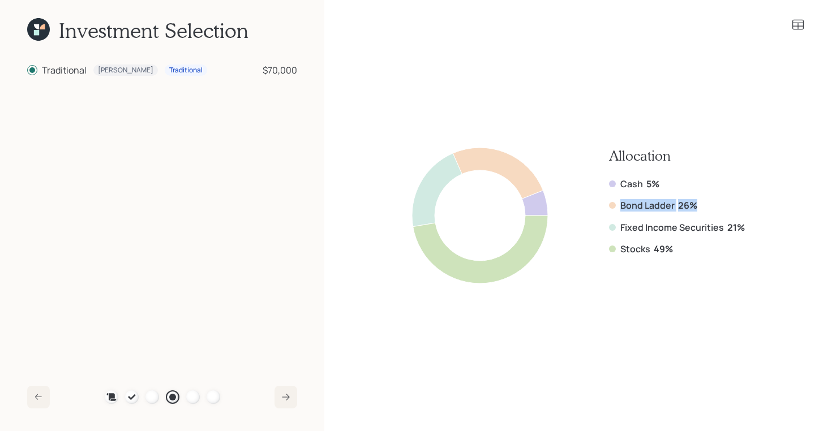
click at [609, 209] on div "Allocation Cash 5% Bond Ladder 26% Fixed Income Securities 21% Stocks 49%" at bounding box center [578, 216] width 333 height 136
drag, startPoint x: 659, startPoint y: 183, endPoint x: 577, endPoint y: 183, distance: 81.5
click at [577, 183] on div "Allocation Cash 5% Bond Ladder 26% Fixed Income Securities 21% Stocks 49%" at bounding box center [578, 216] width 333 height 136
click at [619, 182] on div "Cash 5%" at bounding box center [677, 184] width 136 height 12
drag, startPoint x: 673, startPoint y: 249, endPoint x: 621, endPoint y: 249, distance: 52.6
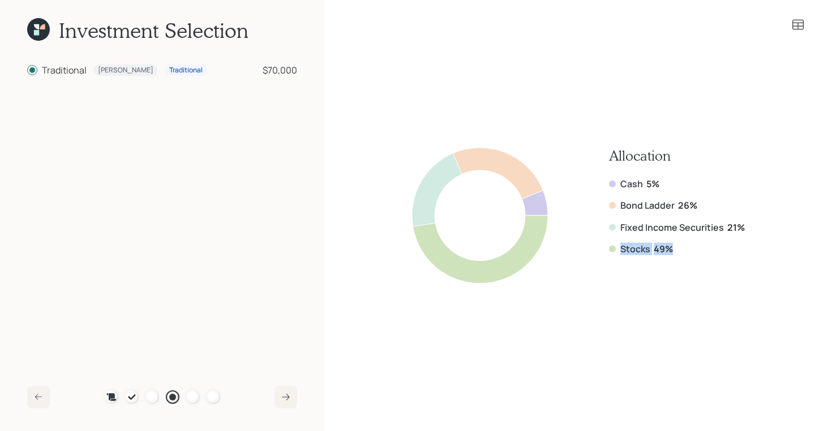
click at [621, 249] on div "Stocks 49%" at bounding box center [677, 249] width 136 height 12
click at [794, 29] on icon at bounding box center [797, 25] width 11 height 10
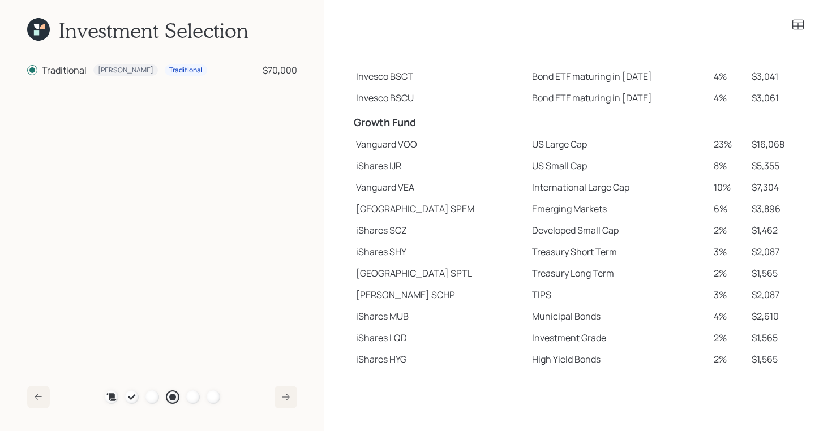
scroll to position [221, 0]
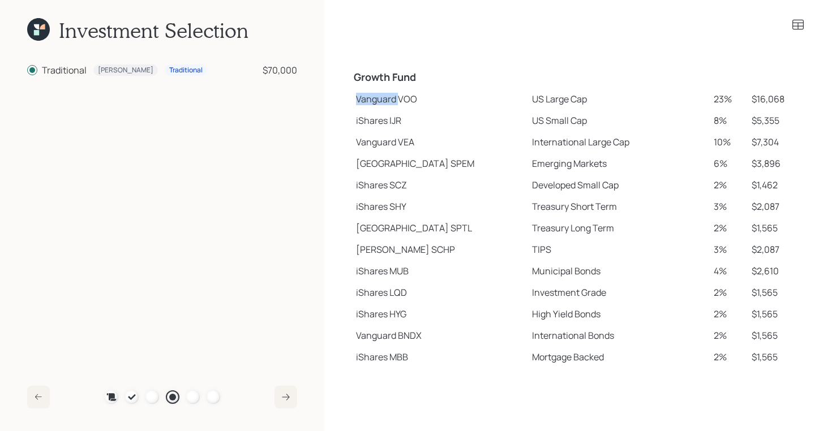
drag, startPoint x: 355, startPoint y: 100, endPoint x: 399, endPoint y: 101, distance: 43.6
click at [399, 101] on td "Vanguard VOO" at bounding box center [439, 98] width 176 height 21
click at [358, 119] on td "iShares IJR" at bounding box center [439, 120] width 176 height 21
drag, startPoint x: 358, startPoint y: 164, endPoint x: 410, endPoint y: 165, distance: 51.5
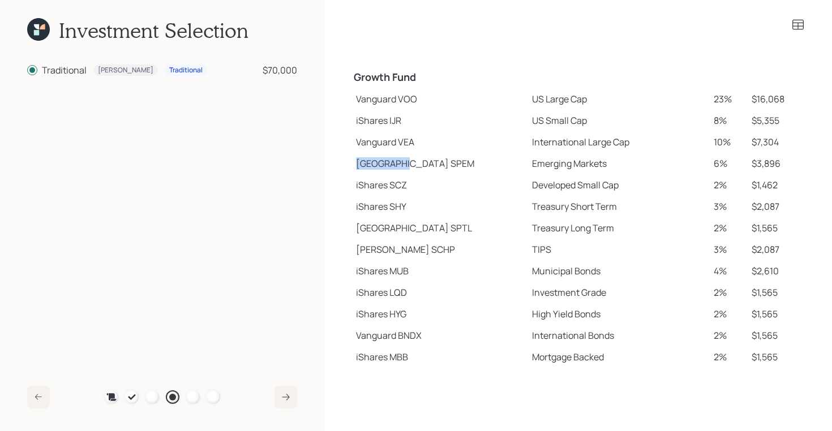
click at [410, 165] on td "State Street SPEM" at bounding box center [439, 163] width 176 height 21
drag, startPoint x: 354, startPoint y: 248, endPoint x: 391, endPoint y: 249, distance: 36.8
click at [391, 249] on td "Schwab SCHP" at bounding box center [439, 249] width 176 height 21
drag, startPoint x: 358, startPoint y: 98, endPoint x: 418, endPoint y: 102, distance: 60.1
click at [418, 102] on td "Vanguard VOO" at bounding box center [439, 98] width 176 height 21
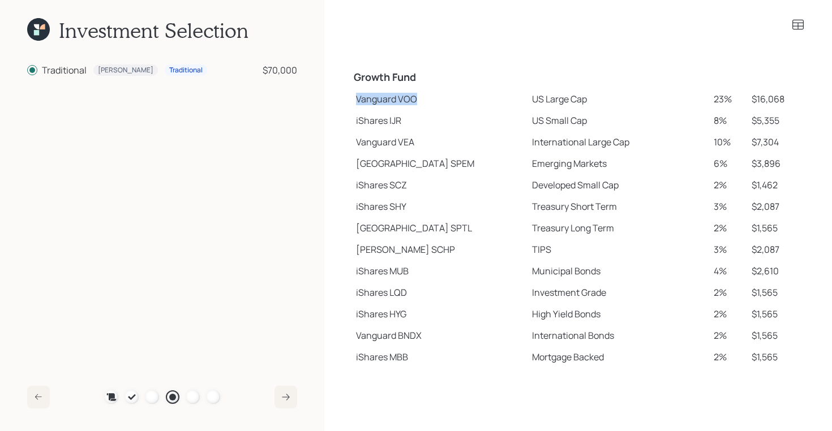
click at [406, 101] on td "Vanguard VOO" at bounding box center [439, 98] width 176 height 21
click at [354, 97] on td "Vanguard VOO" at bounding box center [439, 98] width 176 height 21
drag, startPoint x: 354, startPoint y: 97, endPoint x: 548, endPoint y: 109, distance: 194.9
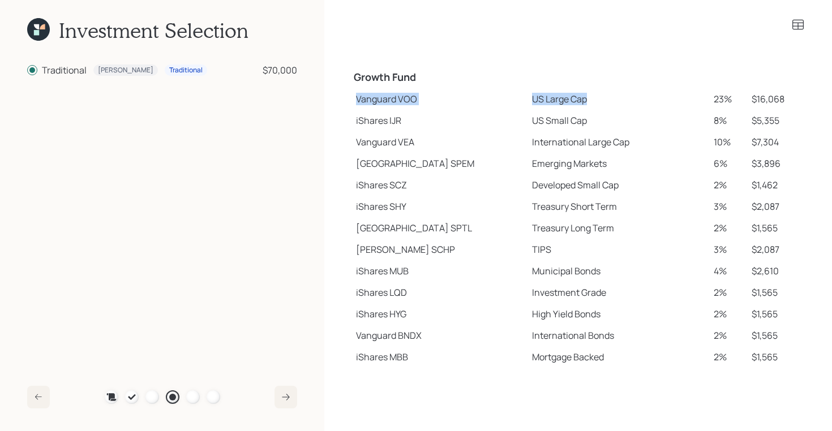
click at [548, 109] on tr "Vanguard VOO US Large Cap 23% $16,068" at bounding box center [577, 98] width 453 height 21
drag, startPoint x: 491, startPoint y: 121, endPoint x: 559, endPoint y: 123, distance: 67.9
click at [559, 123] on td "US Small Cap" at bounding box center [618, 120] width 182 height 21
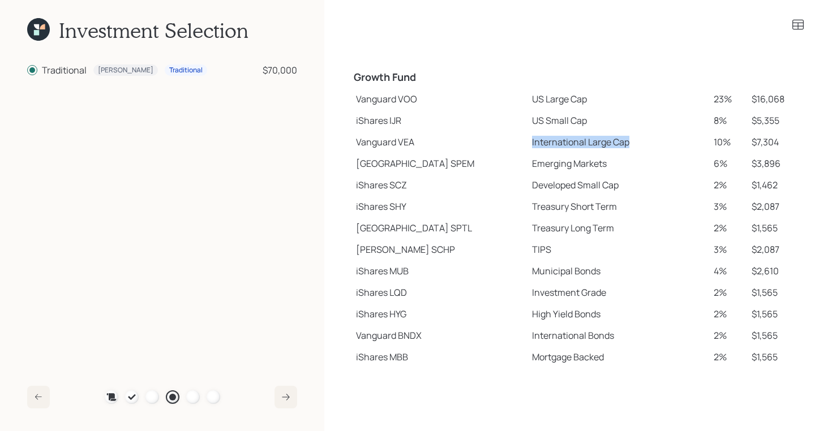
drag, startPoint x: 489, startPoint y: 143, endPoint x: 597, endPoint y: 143, distance: 108.1
click at [597, 143] on td "International Large Cap" at bounding box center [618, 141] width 182 height 21
drag, startPoint x: 489, startPoint y: 166, endPoint x: 587, endPoint y: 169, distance: 98.5
click at [587, 169] on td "Emerging Markets" at bounding box center [618, 163] width 182 height 21
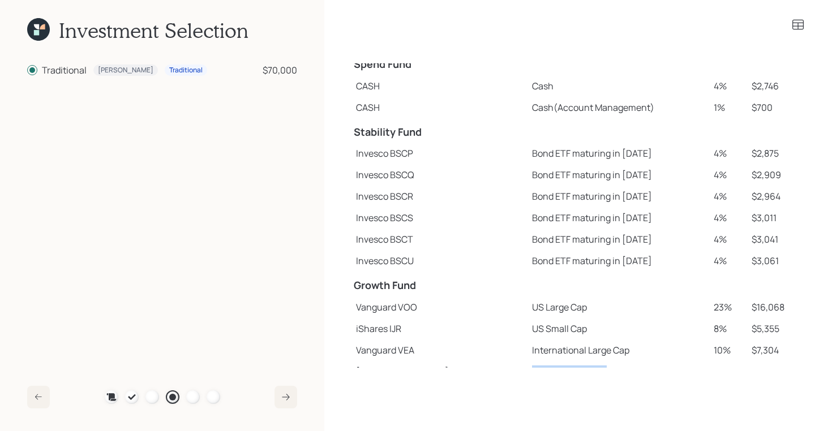
scroll to position [7, 0]
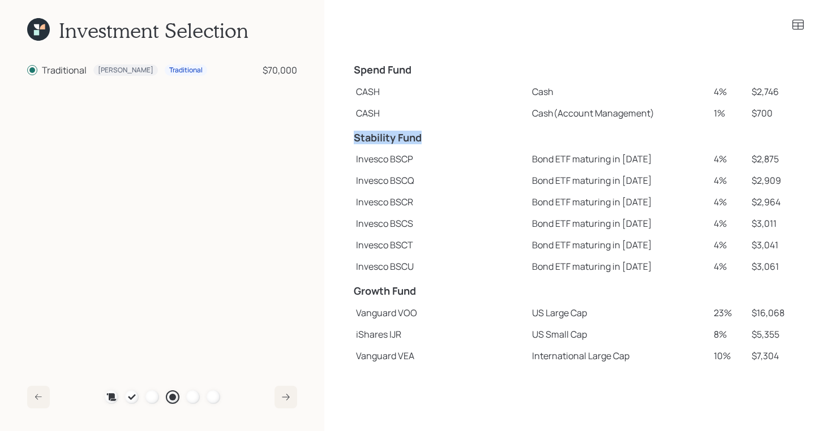
drag, startPoint x: 356, startPoint y: 137, endPoint x: 433, endPoint y: 138, distance: 77.5
click at [433, 138] on h4 "Stability Fund" at bounding box center [439, 138] width 171 height 12
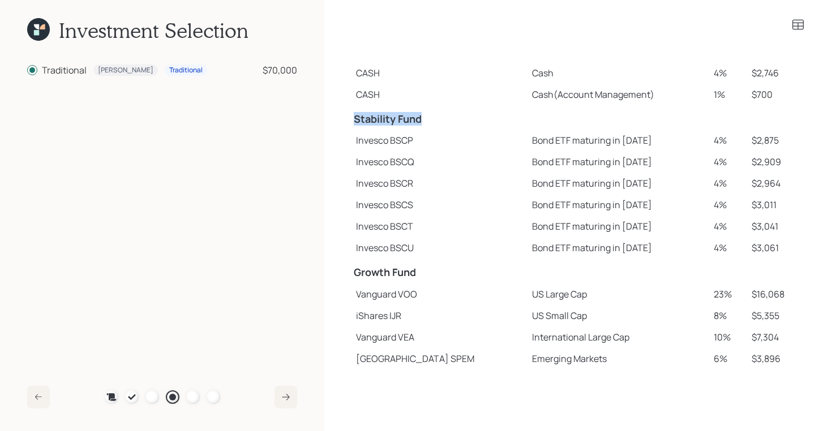
scroll to position [32, 0]
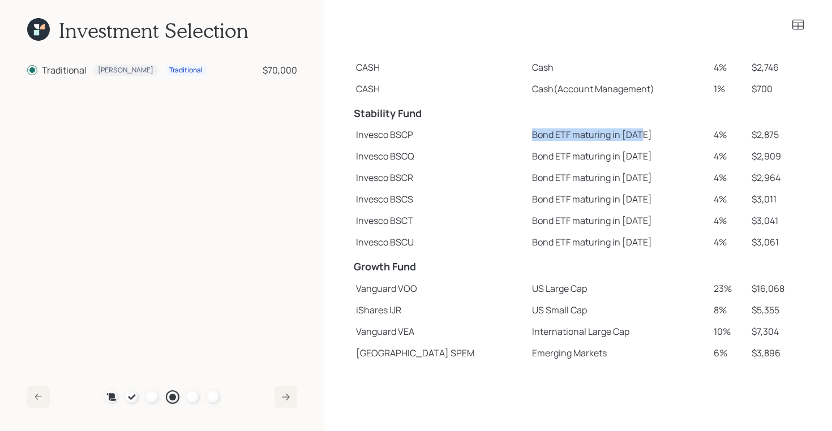
drag, startPoint x: 492, startPoint y: 135, endPoint x: 605, endPoint y: 139, distance: 113.2
click at [605, 139] on td "Bond ETF maturing in 2025" at bounding box center [618, 134] width 182 height 21
drag, startPoint x: 579, startPoint y: 159, endPoint x: 603, endPoint y: 159, distance: 24.3
click at [603, 159] on td "Bond ETF maturing in 2026" at bounding box center [618, 155] width 182 height 21
drag, startPoint x: 582, startPoint y: 178, endPoint x: 608, endPoint y: 179, distance: 26.1
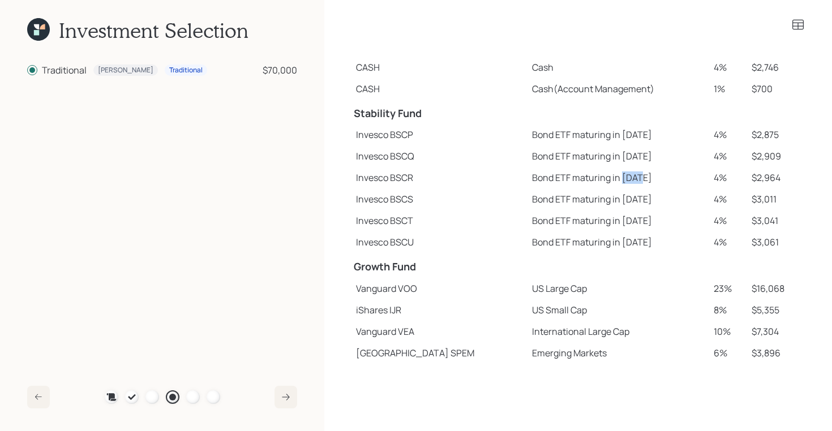
click at [607, 179] on td "Bond ETF maturing in 2027" at bounding box center [618, 177] width 182 height 21
drag, startPoint x: 580, startPoint y: 197, endPoint x: 597, endPoint y: 197, distance: 16.4
click at [597, 197] on td "Bond ETF maturing in 2028" at bounding box center [618, 198] width 182 height 21
drag, startPoint x: 577, startPoint y: 213, endPoint x: 606, endPoint y: 222, distance: 30.6
click at [606, 222] on td "Bond ETF maturing in 2029" at bounding box center [618, 220] width 182 height 21
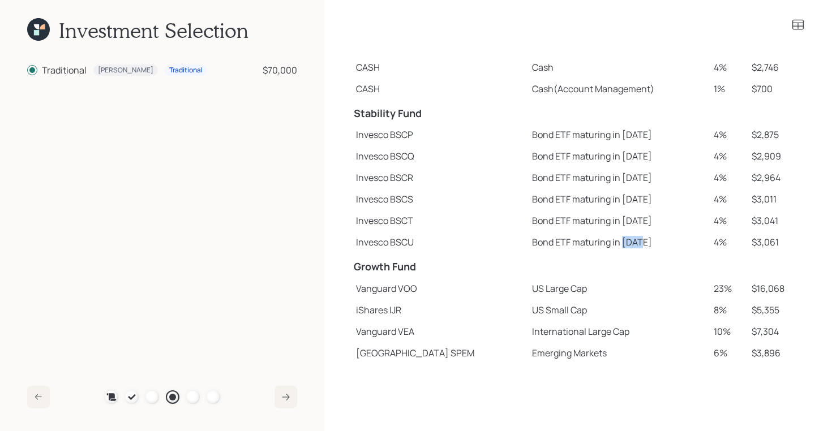
drag, startPoint x: 582, startPoint y: 237, endPoint x: 608, endPoint y: 241, distance: 26.3
click at [608, 241] on td "Bond ETF maturing in 2030" at bounding box center [618, 241] width 182 height 21
click at [48, 36] on icon at bounding box center [38, 29] width 23 height 23
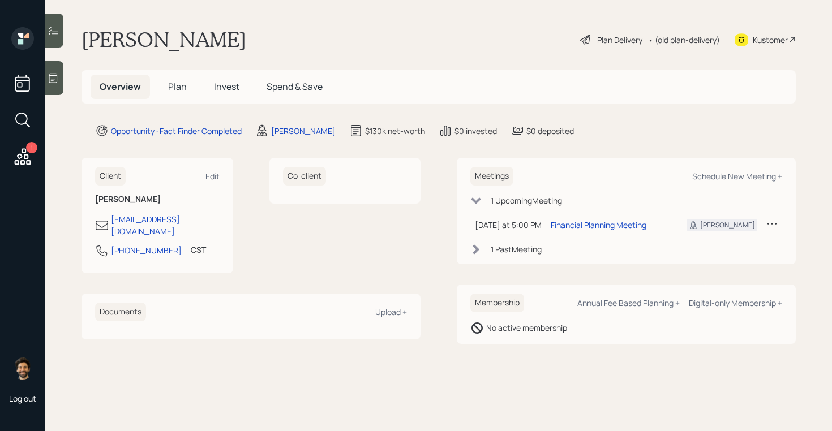
click at [174, 91] on span "Plan" at bounding box center [177, 86] width 19 height 12
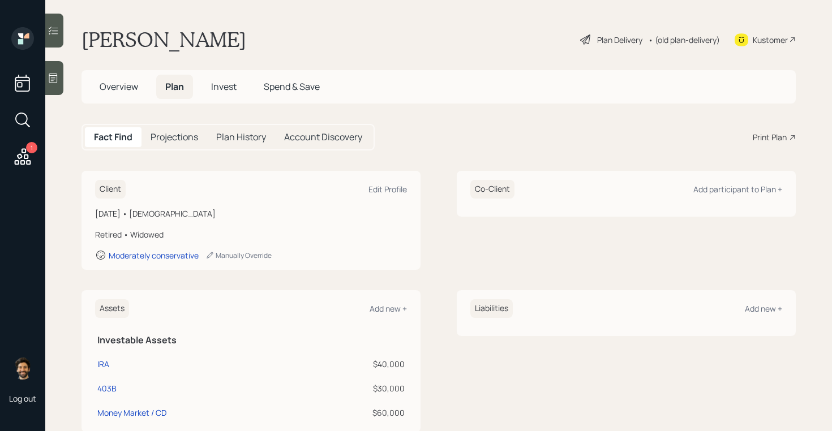
click at [762, 136] on div "Print Plan" at bounding box center [769, 137] width 34 height 12
click at [702, 42] on div "• (old plan-delivery)" at bounding box center [684, 40] width 72 height 12
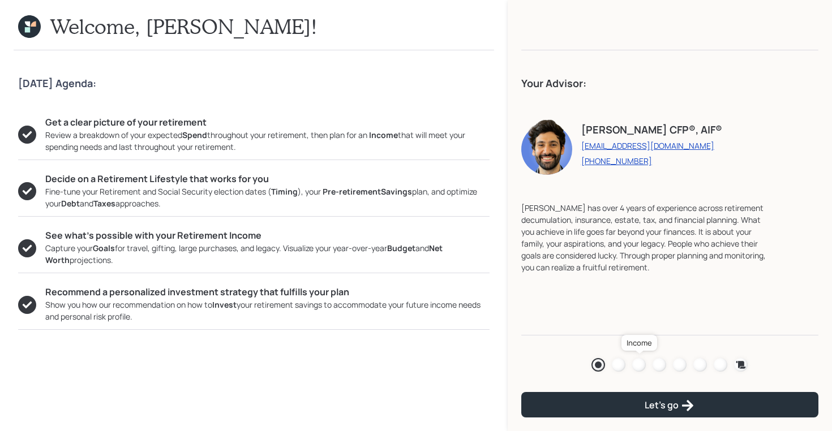
click at [639, 365] on div at bounding box center [639, 365] width 14 height 14
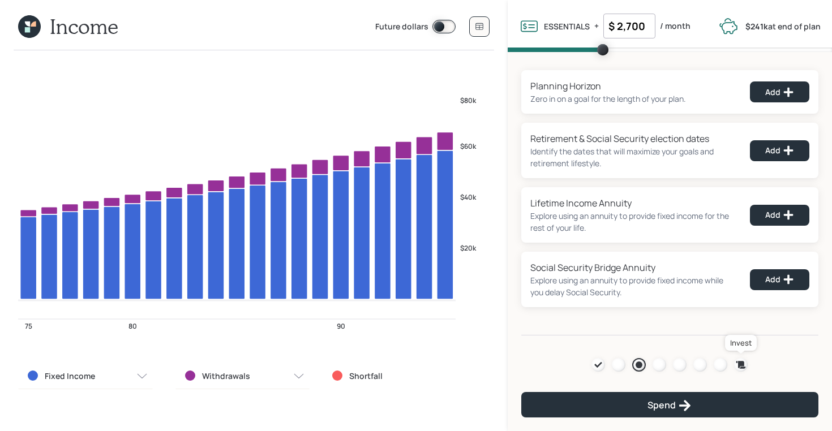
click at [739, 368] on icon at bounding box center [740, 364] width 11 height 11
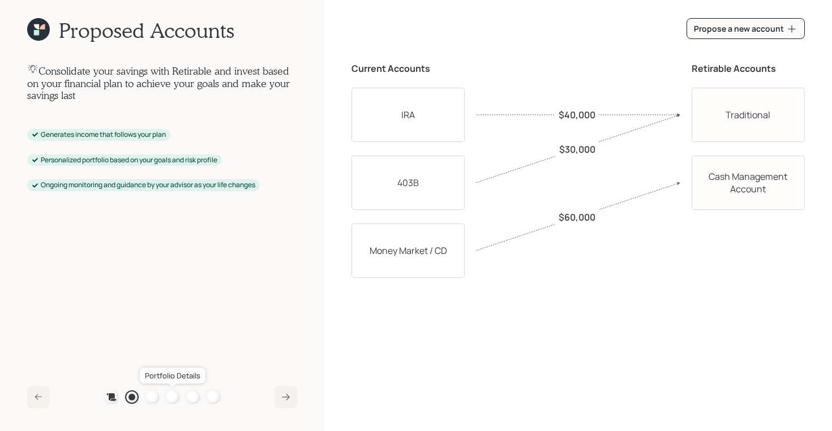
click at [176, 394] on div at bounding box center [173, 397] width 14 height 14
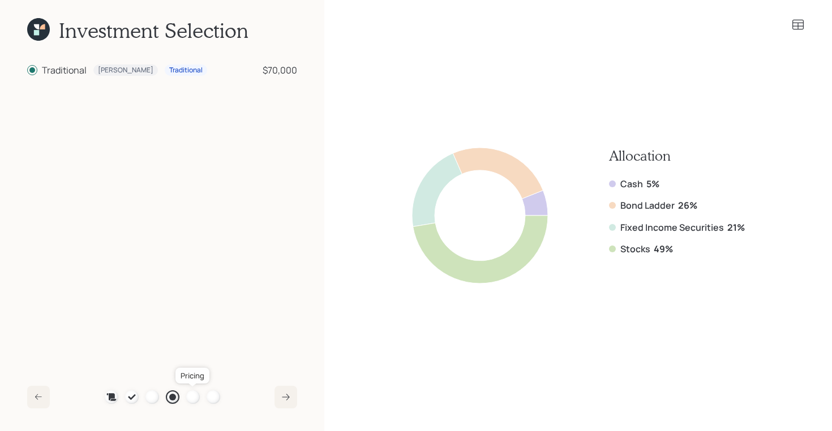
click at [191, 396] on div at bounding box center [193, 397] width 14 height 14
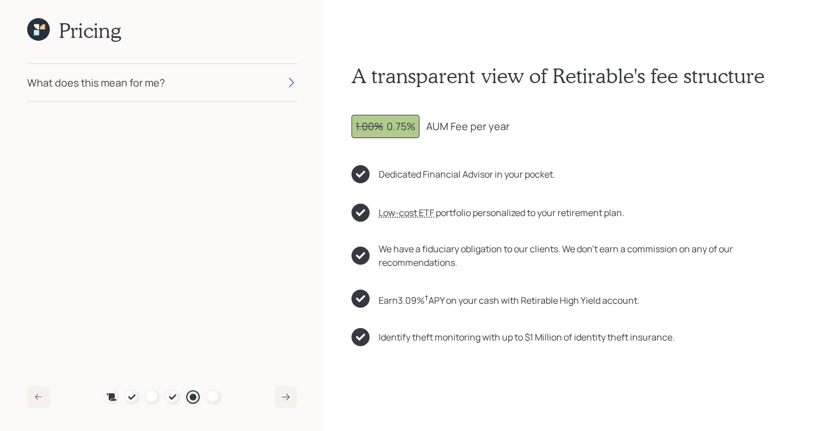
click at [179, 395] on div "Plan Recommended Accounts Investment Strategy Portfolio Details Pricing Become …" at bounding box center [162, 397] width 115 height 14
click at [174, 395] on icon at bounding box center [172, 397] width 7 height 6
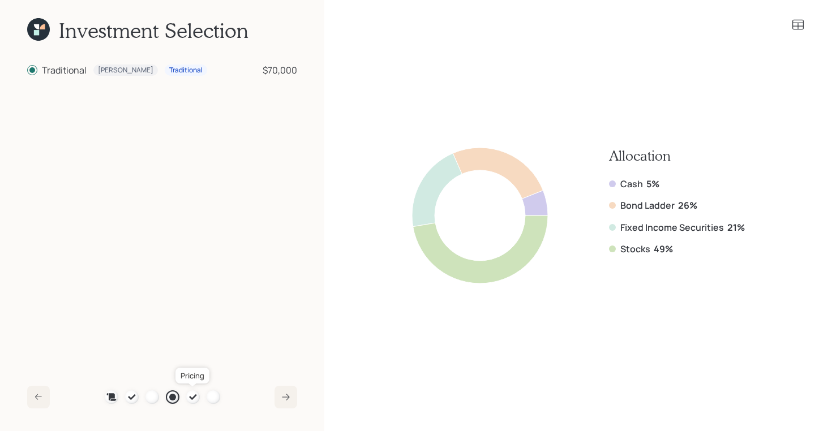
click at [194, 395] on icon at bounding box center [192, 397] width 9 height 9
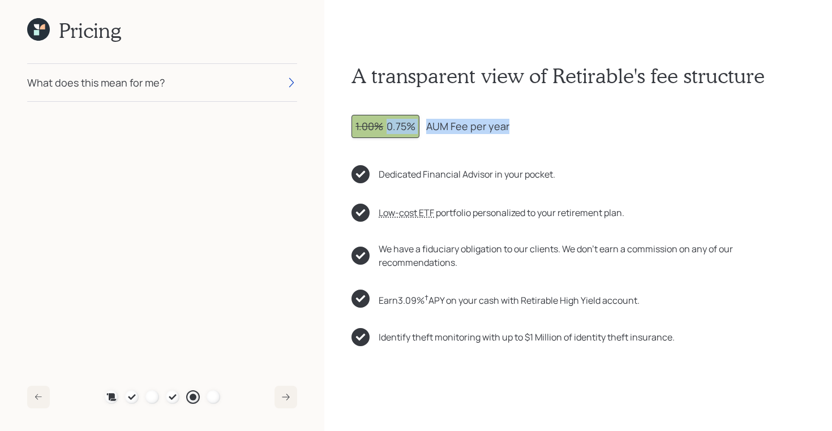
drag, startPoint x: 388, startPoint y: 124, endPoint x: 509, endPoint y: 128, distance: 121.1
click at [509, 128] on div "1.00% 0.75% AUM Fee per year" at bounding box center [577, 126] width 453 height 23
click at [41, 31] on icon at bounding box center [38, 29] width 23 height 23
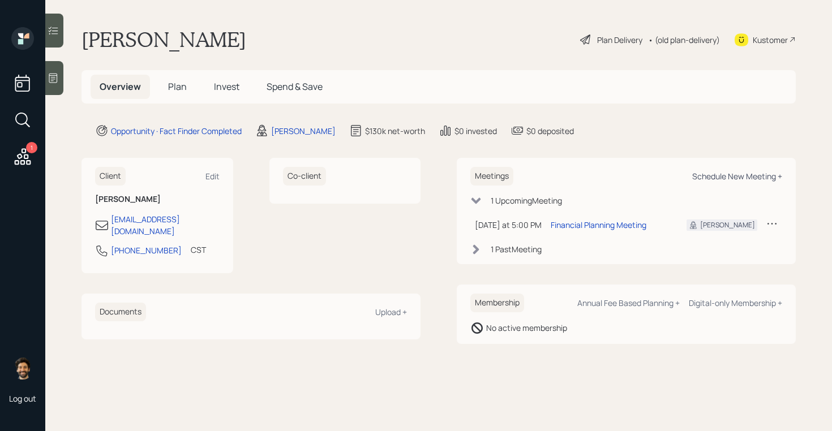
click at [701, 173] on div "Schedule New Meeting +" at bounding box center [737, 176] width 90 height 11
select select "f14b762f-c7c2-4b89-9227-8fa891345eea"
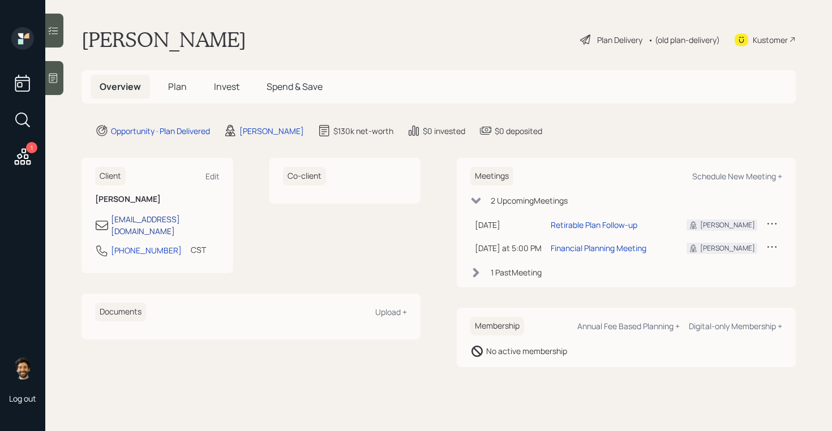
click at [160, 219] on div "[EMAIL_ADDRESS][DOMAIN_NAME]" at bounding box center [165, 225] width 109 height 24
select select "America/[GEOGRAPHIC_DATA]"
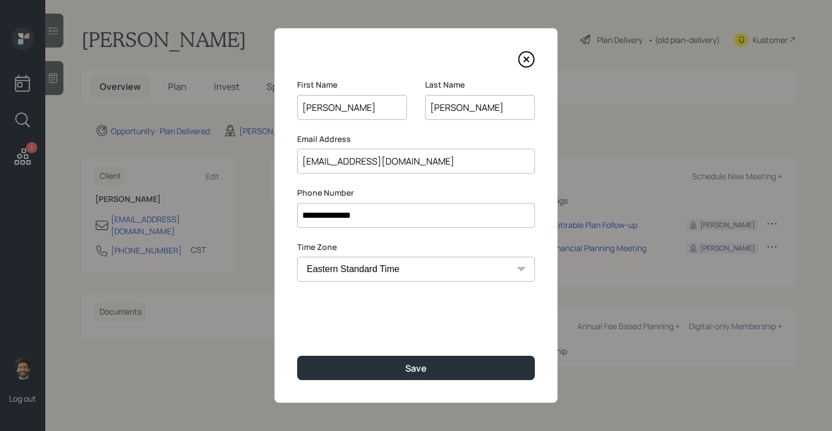
click at [334, 161] on input "[EMAIL_ADDRESS][DOMAIN_NAME]" at bounding box center [416, 161] width 238 height 25
click at [322, 163] on input "[EMAIL_ADDRESS][DOMAIN_NAME]" at bounding box center [416, 161] width 238 height 25
click at [341, 162] on input "[EMAIL_ADDRESS][DOMAIN_NAME]" at bounding box center [416, 161] width 238 height 25
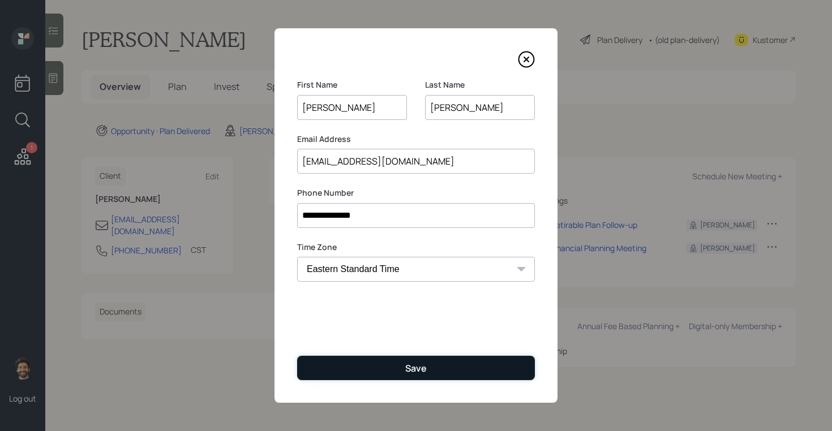
click at [336, 367] on button "Save" at bounding box center [416, 368] width 238 height 24
